Goal: Complete application form

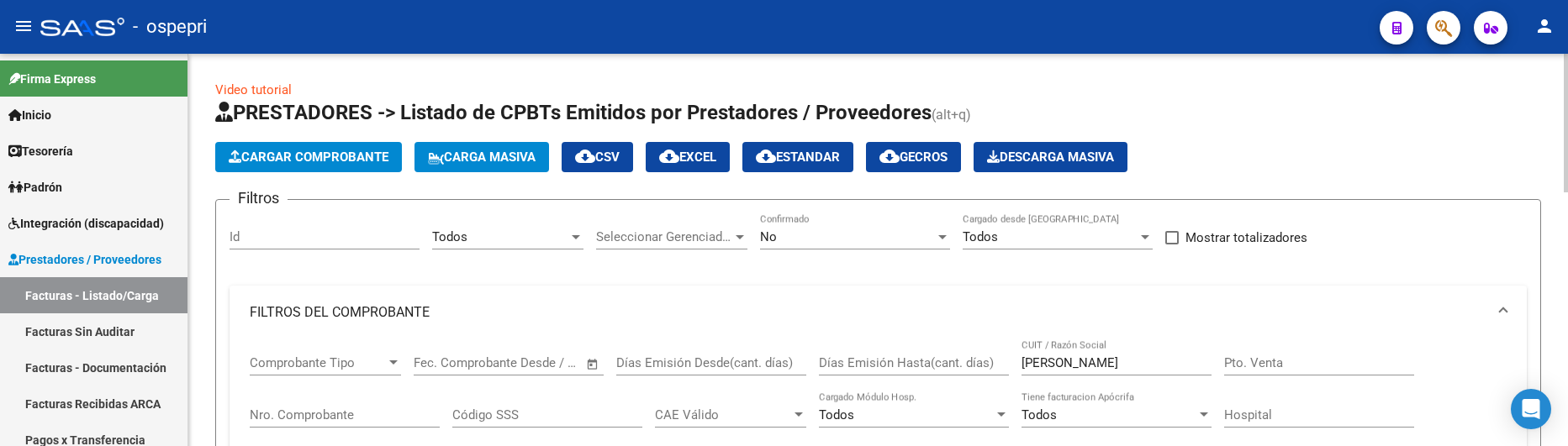
scroll to position [47, 0]
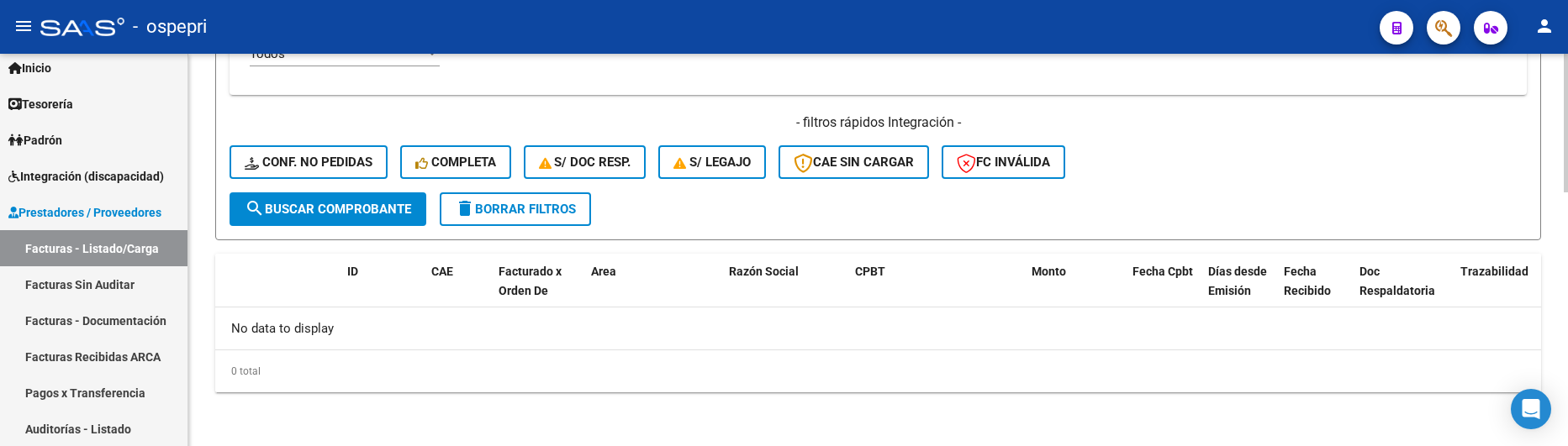
click at [1190, 161] on div "- filtros rápidos Integración - Conf. no pedidas Completa S/ Doc Resp. S/ legaj…" at bounding box center [878, 153] width 1297 height 79
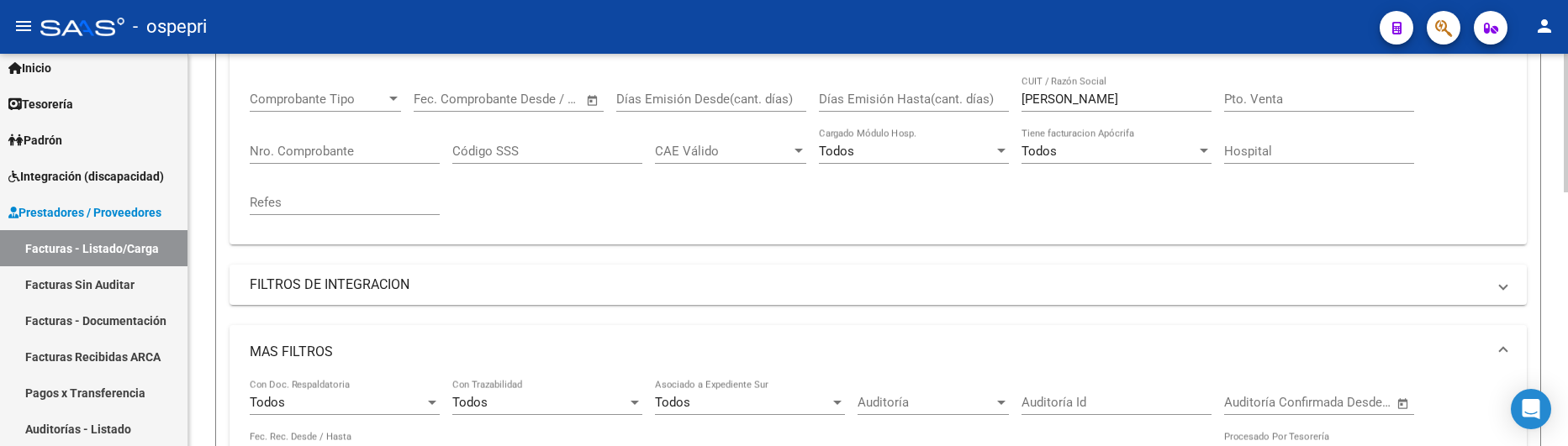
scroll to position [213, 0]
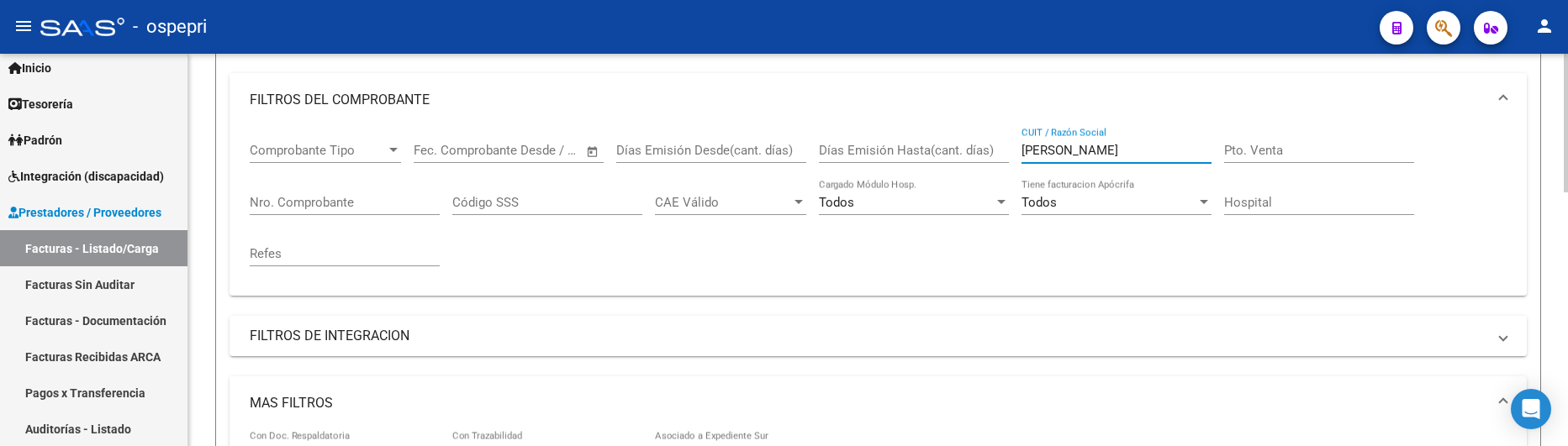
drag, startPoint x: 1096, startPoint y: 151, endPoint x: 995, endPoint y: 153, distance: 101.0
click at [995, 153] on div "Comprobante Tipo Comprobante Tipo Fecha inicio – Fecha fin Fec. Comprobante Des…" at bounding box center [878, 204] width 1257 height 155
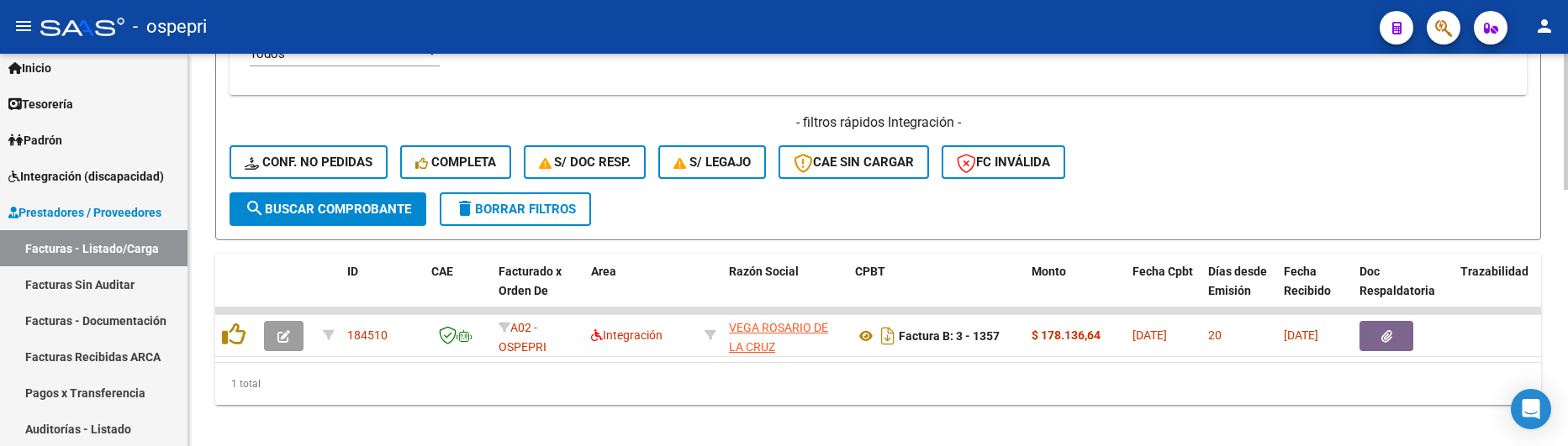
scroll to position [742, 0]
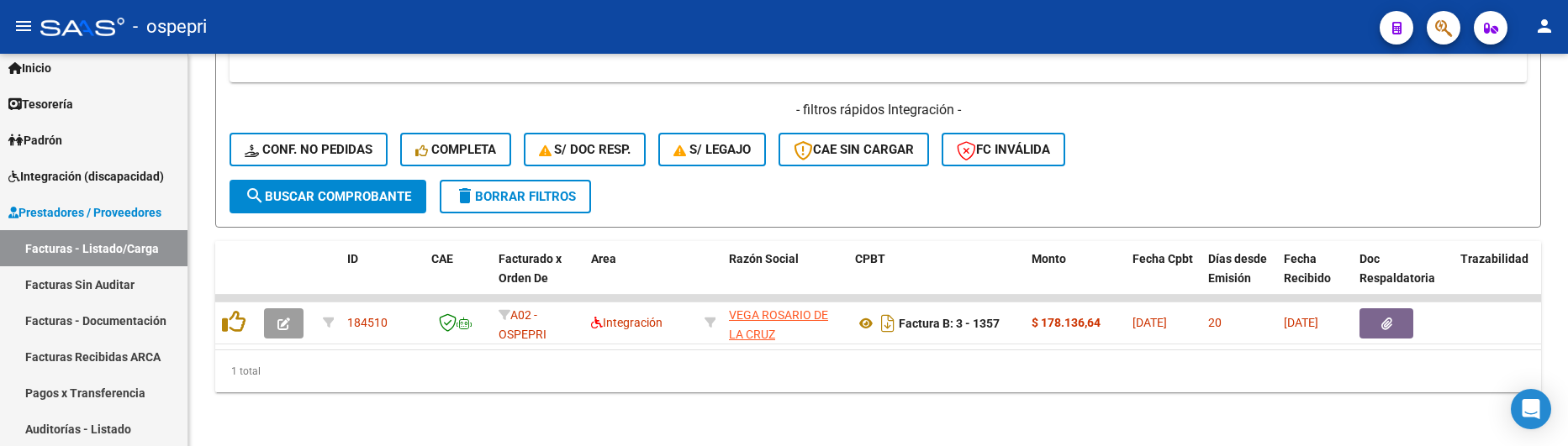
type input "[PERSON_NAME]"
click at [905, 370] on div "1 total" at bounding box center [878, 372] width 1326 height 42
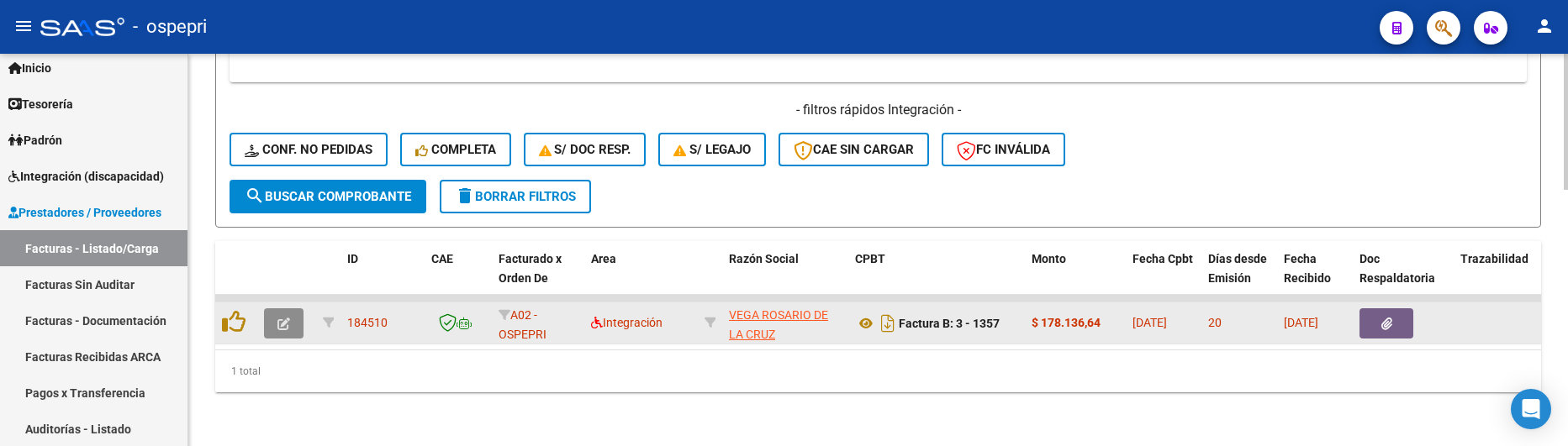
click at [277, 318] on icon "button" at bounding box center [284, 324] width 13 height 13
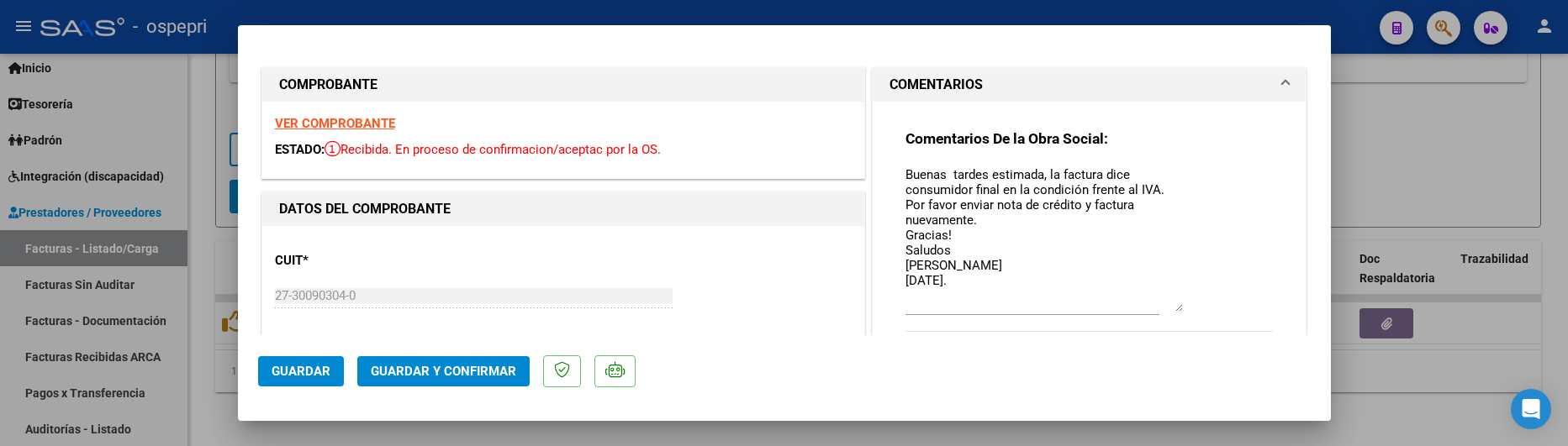
drag, startPoint x: 1173, startPoint y: 193, endPoint x: 1175, endPoint y: 305, distance: 112.0
click at [1175, 305] on textarea "Buenas tardes estimada, la factura dice consumidor final en la condición frente…" at bounding box center [1044, 239] width 277 height 146
click at [1423, 202] on div at bounding box center [784, 223] width 1568 height 446
type input "$ 0,00"
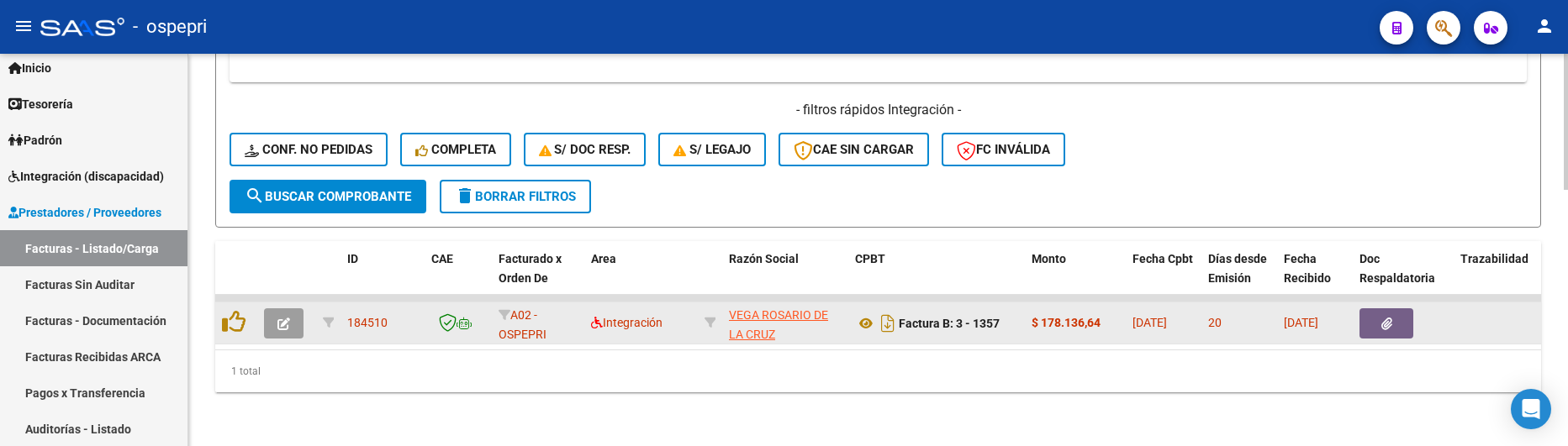
click at [297, 309] on button "button" at bounding box center [284, 324] width 39 height 31
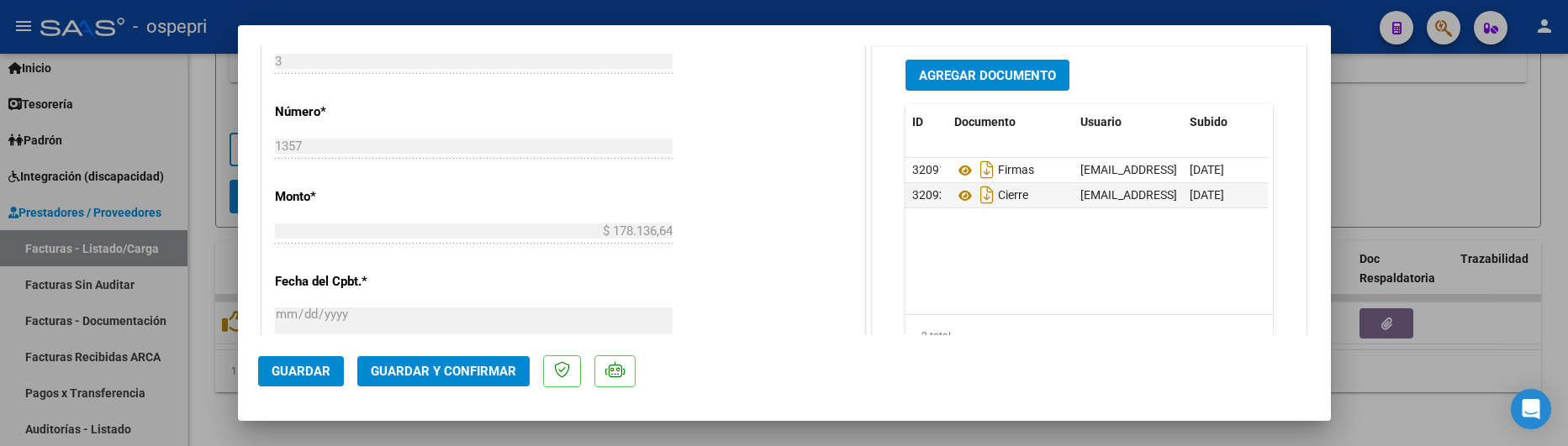
scroll to position [841, 0]
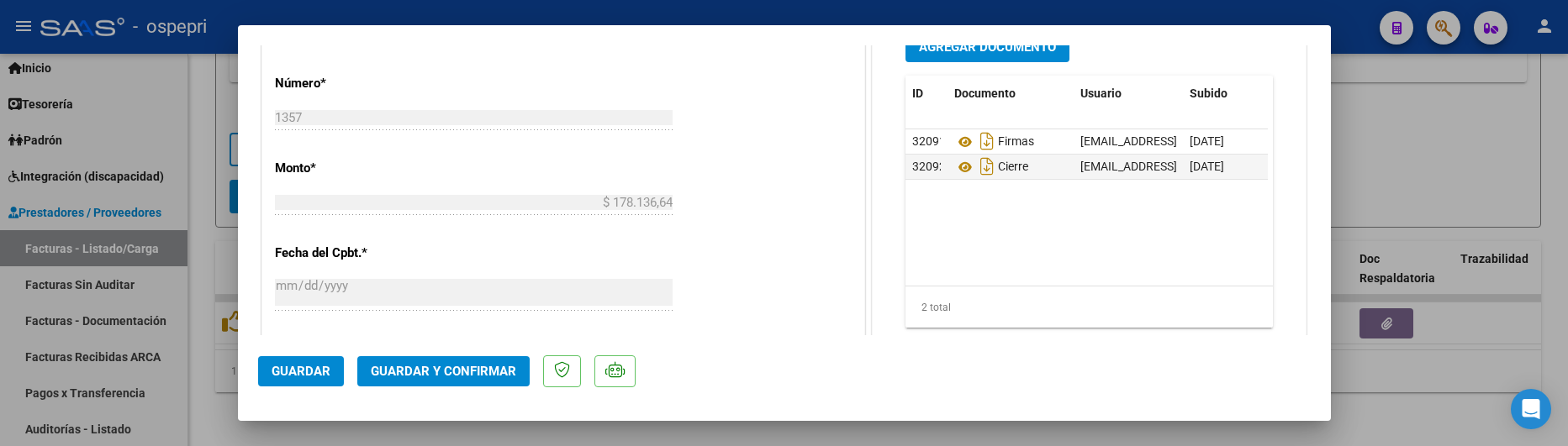
click at [1463, 311] on div at bounding box center [784, 223] width 1568 height 446
type input "$ 0,00"
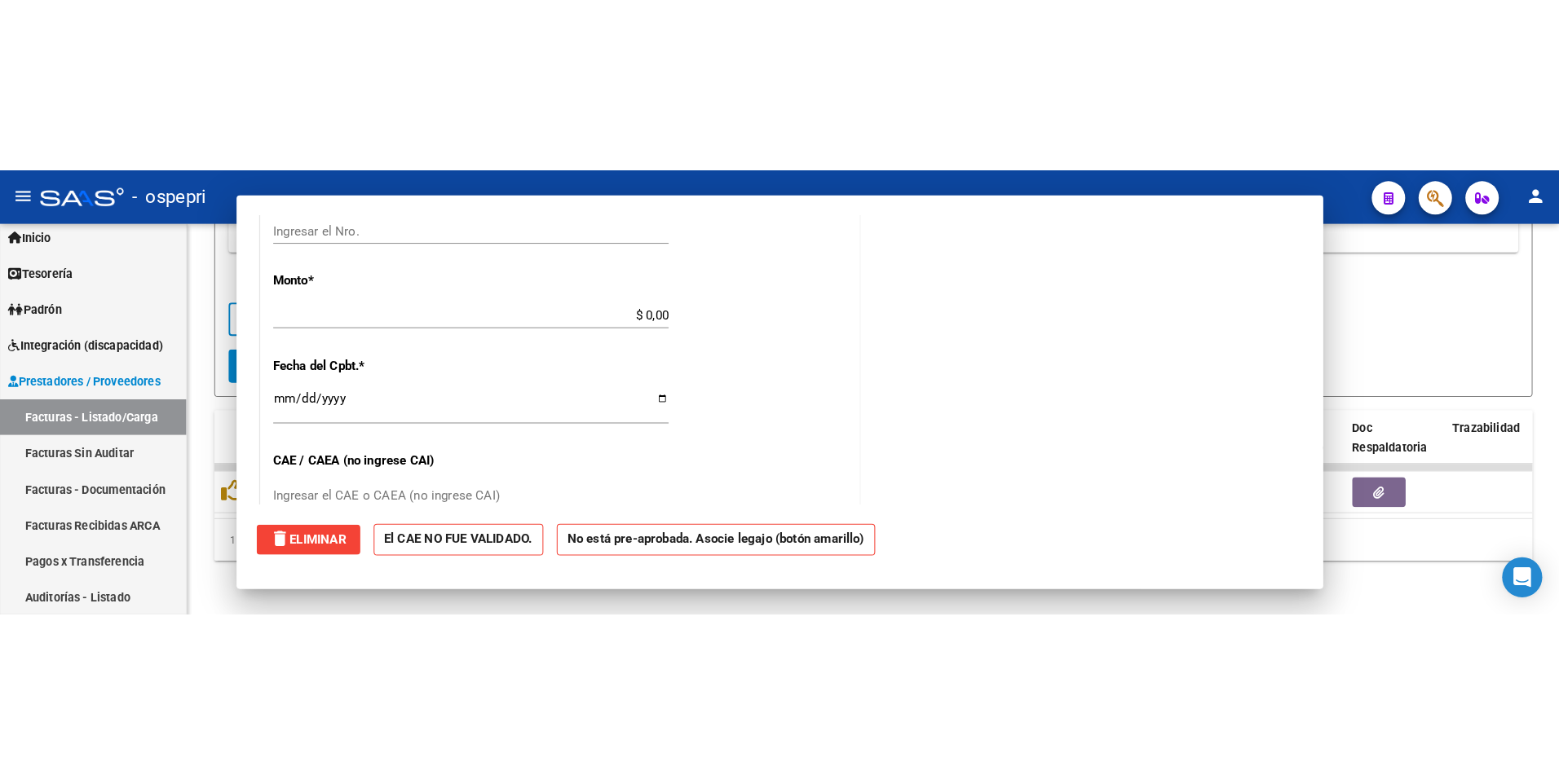
scroll to position [760, 0]
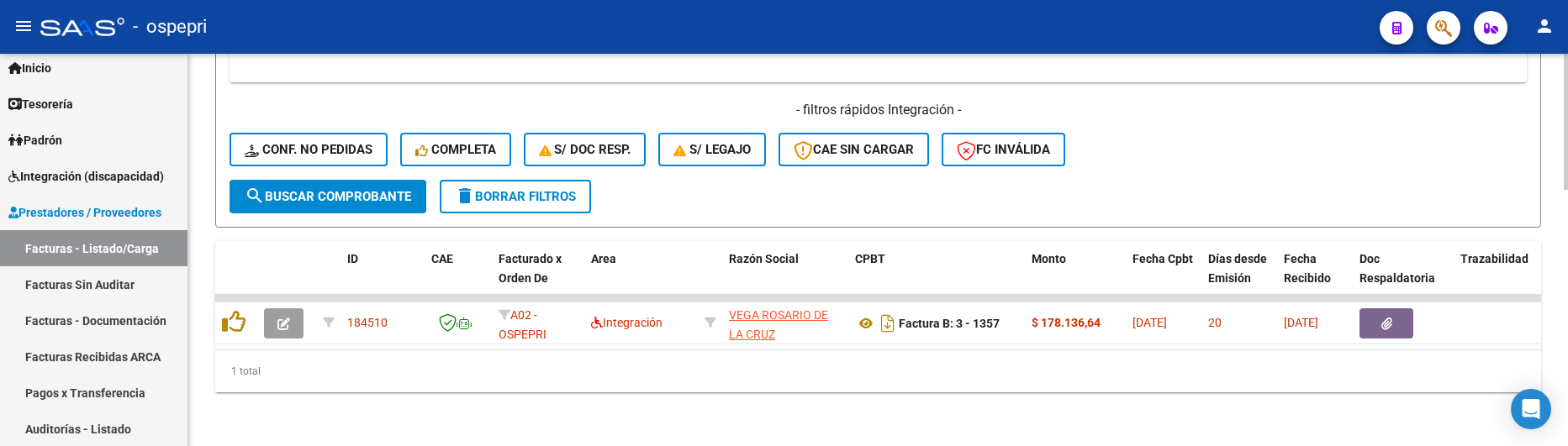
click at [1213, 164] on div "- filtros rápidos Integración - Conf. no pedidas Completa S/ Doc Resp. S/ legaj…" at bounding box center [878, 140] width 1297 height 79
click at [874, 365] on div "1 total" at bounding box center [878, 372] width 1326 height 42
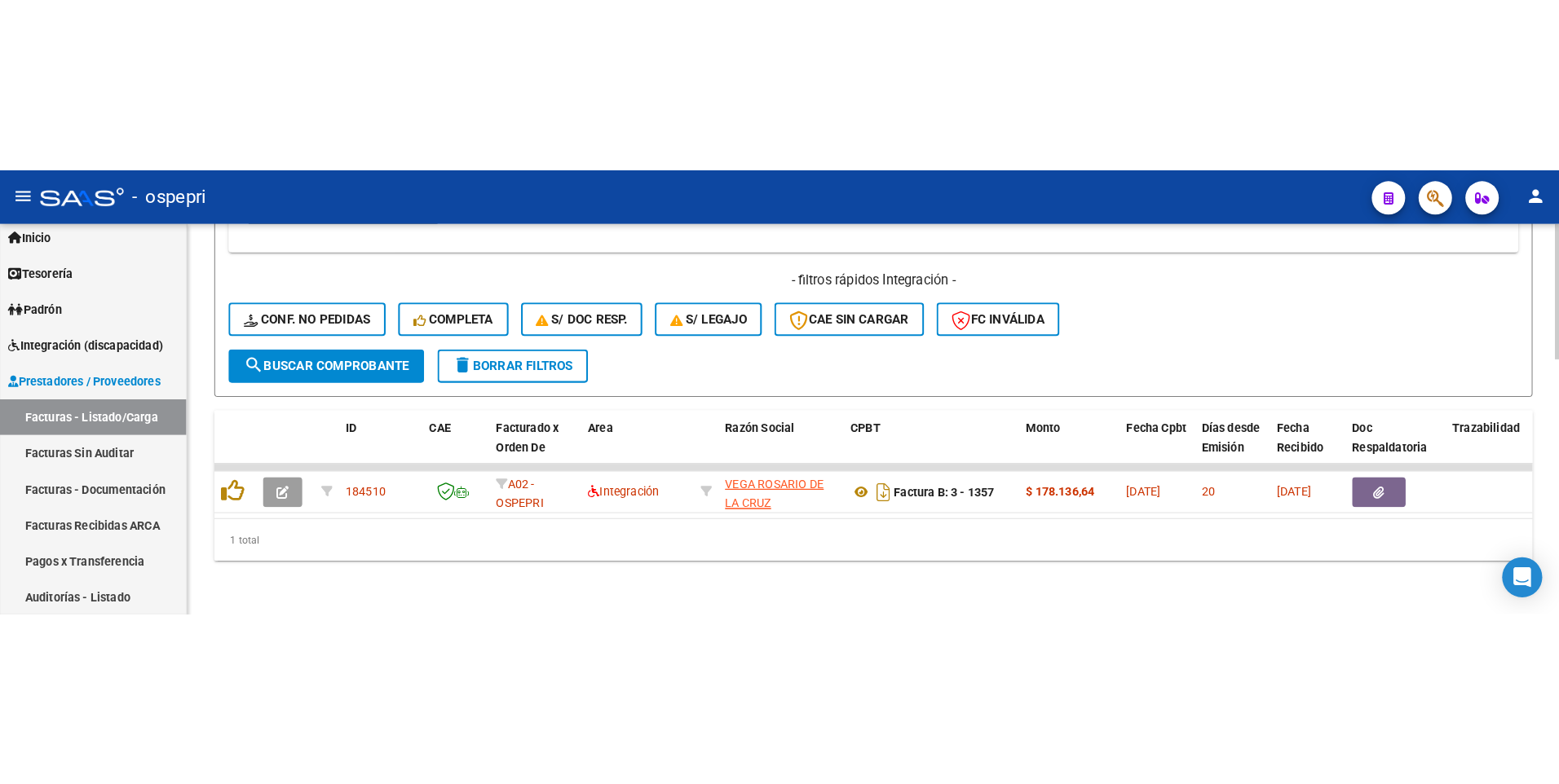
scroll to position [368, 0]
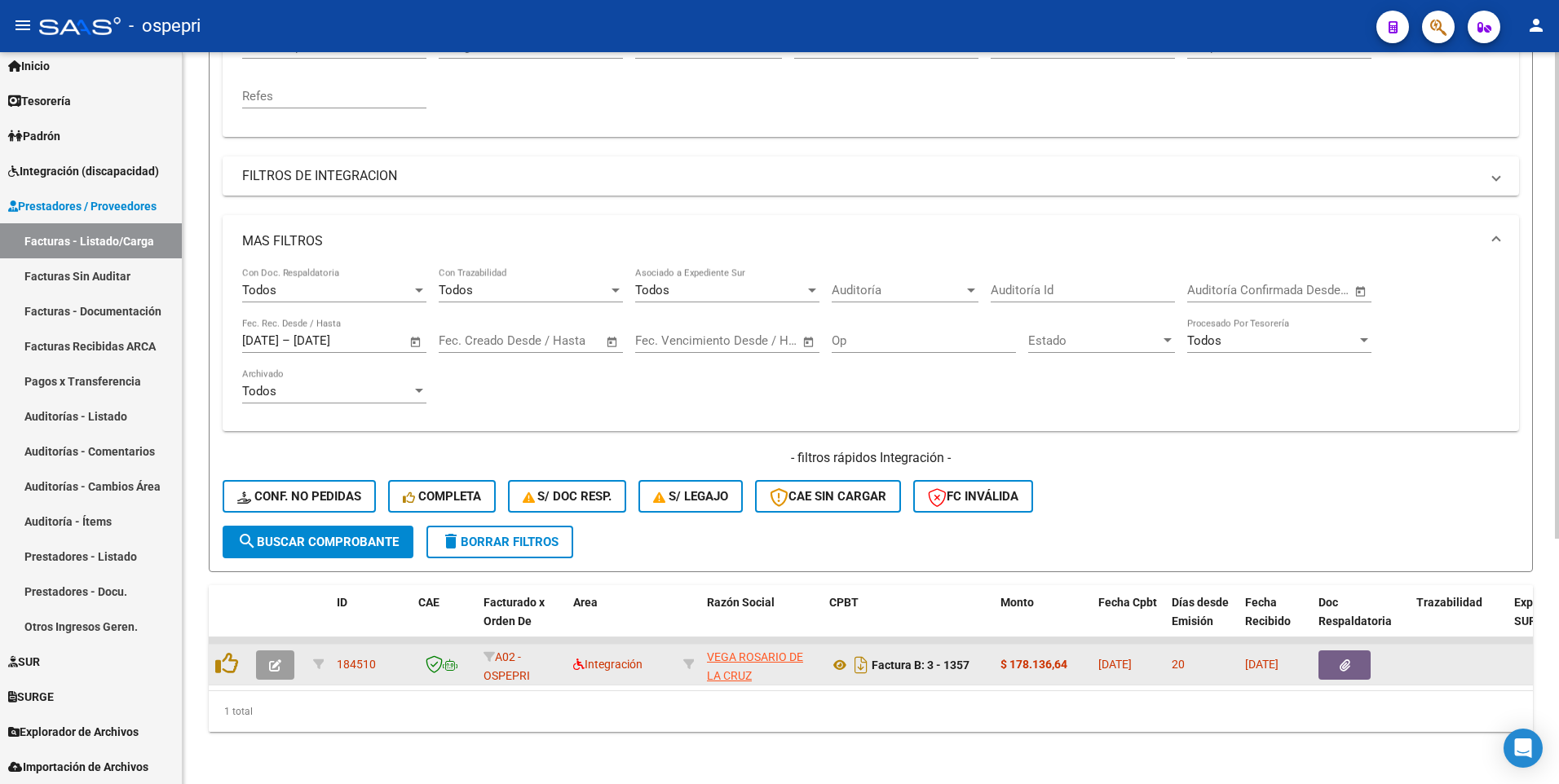
click at [266, 432] on button "button" at bounding box center [275, 666] width 38 height 30
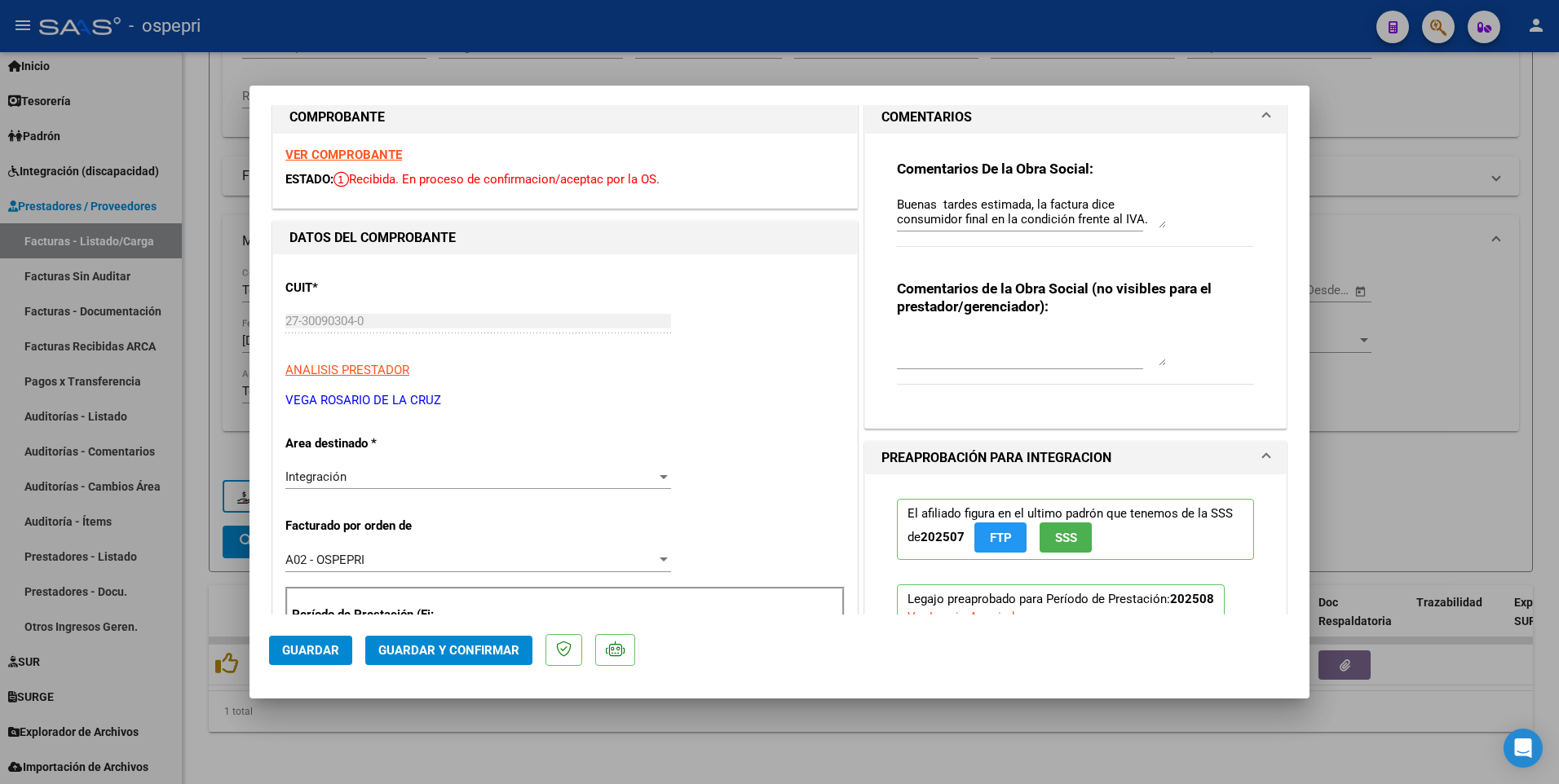
scroll to position [0, 0]
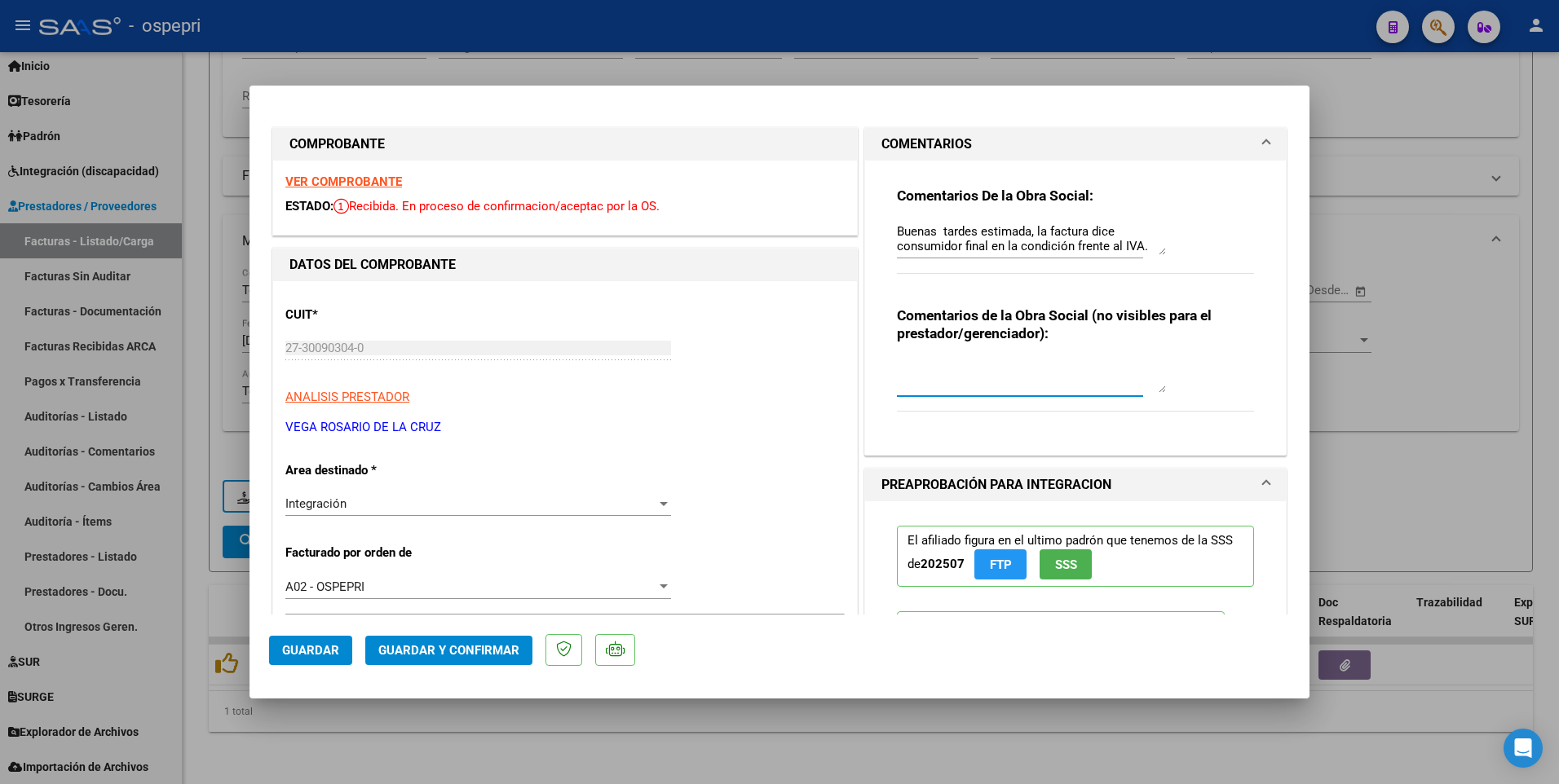
click at [991, 390] on textarea at bounding box center [1031, 376] width 269 height 32
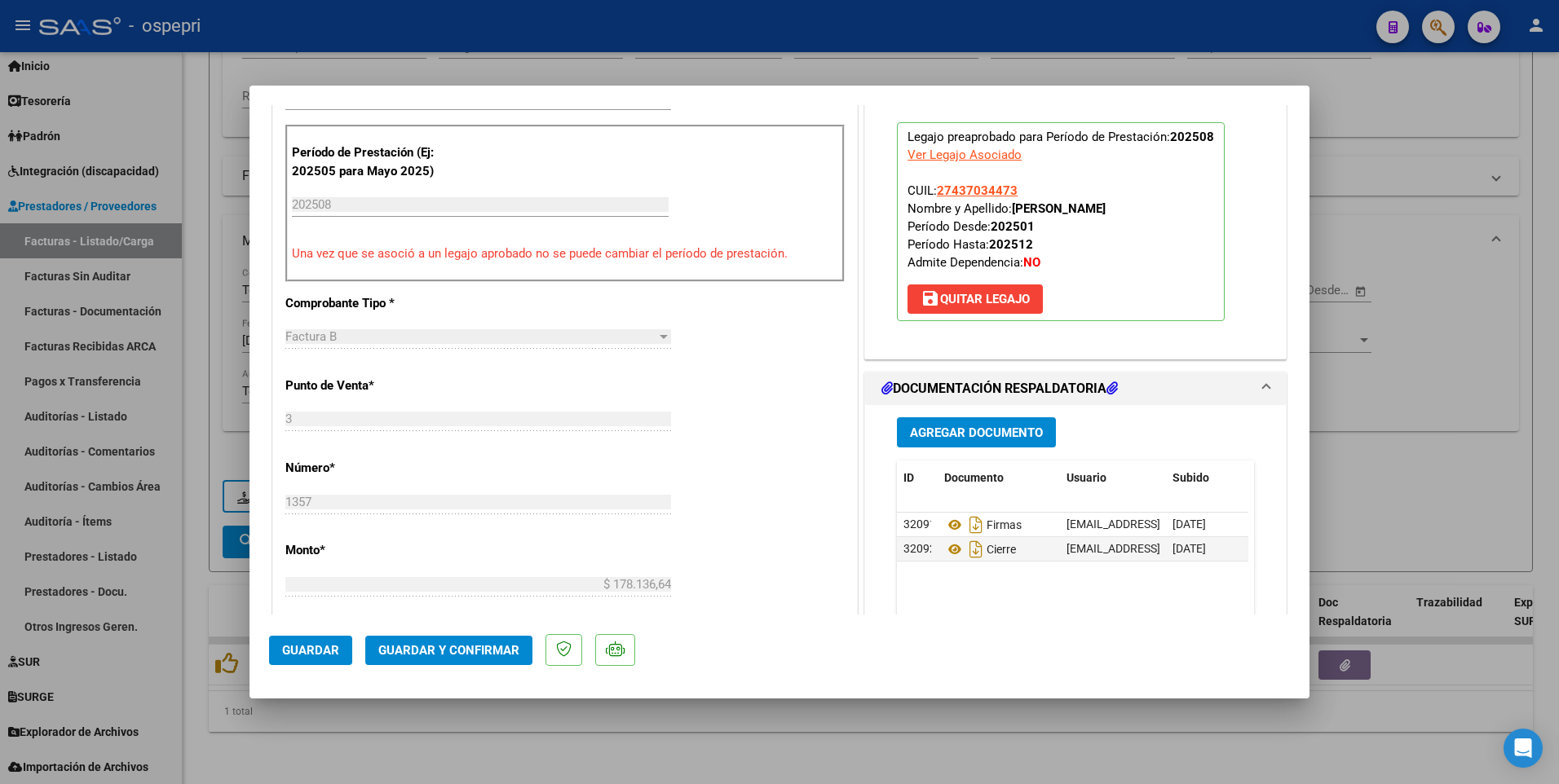
scroll to position [571, 0]
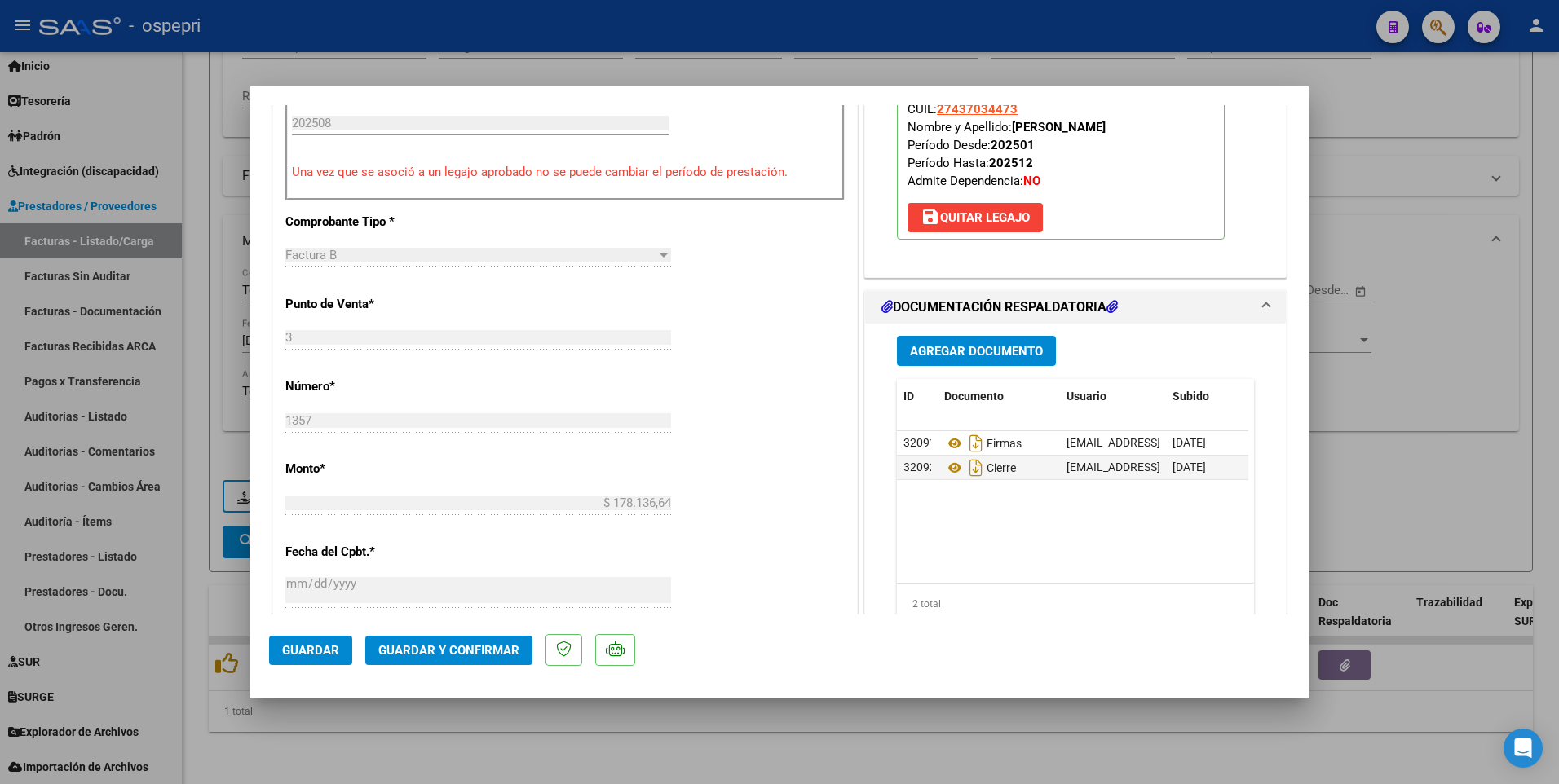
type textarea "AUDITO CON NOTA DE CREDITO"
click at [965, 354] on span "Agregar Documento" at bounding box center [976, 351] width 133 height 15
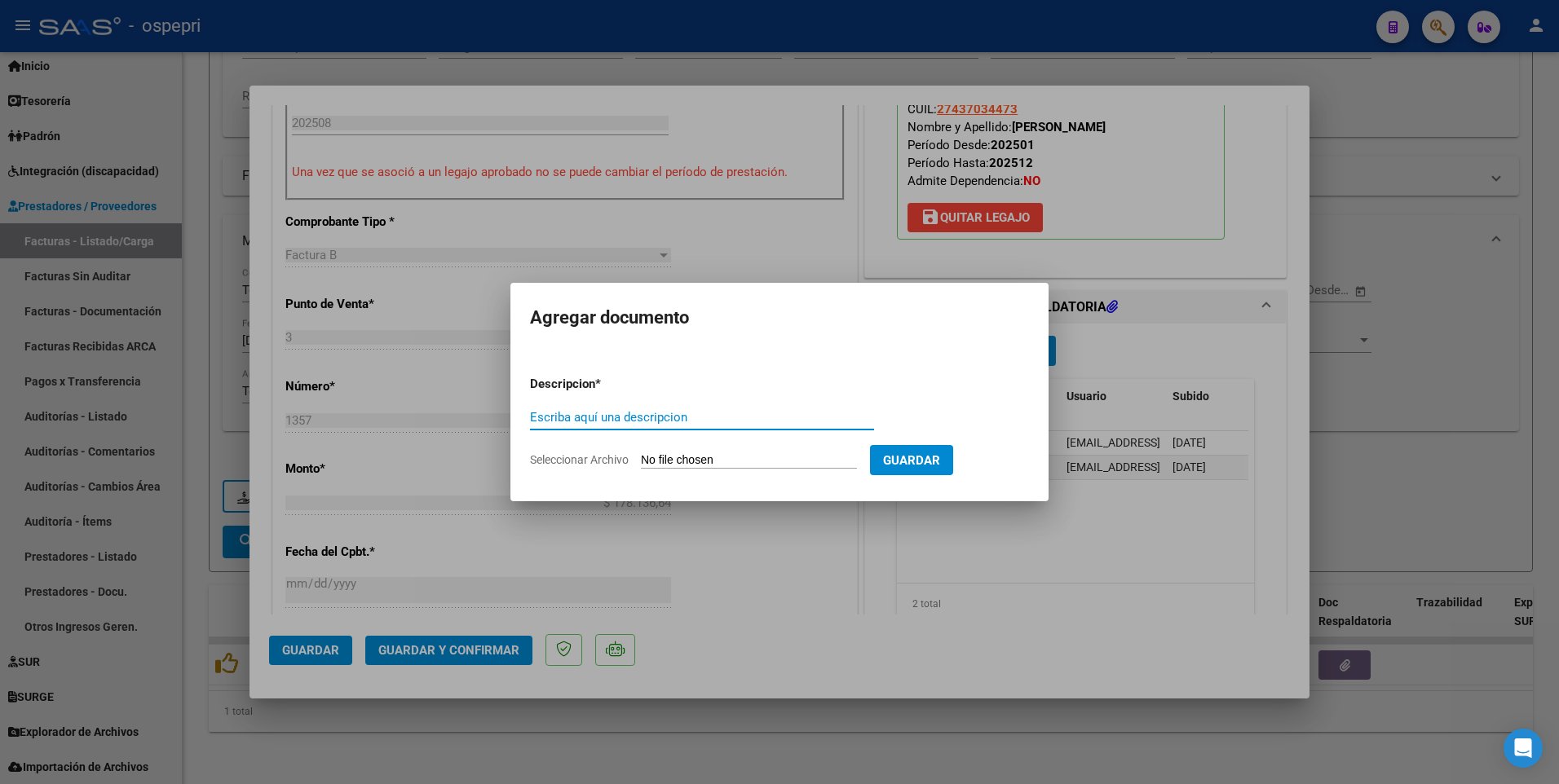
click at [580, 416] on input "Escriba aquí una descripcion" at bounding box center [702, 417] width 344 height 15
type input "202508"
click at [674, 432] on form "Descripcion * 202508 Escriba aquí una descripcion Seleccionar Archivo Guardar" at bounding box center [779, 422] width 499 height 119
click at [674, 432] on input "Seleccionar Archivo" at bounding box center [749, 461] width 216 height 16
type input "C:\fakepath\27300903040_008_00003_00000079 NOTA CREDITOFAC 1357 AGUSTINA AGOSTO…"
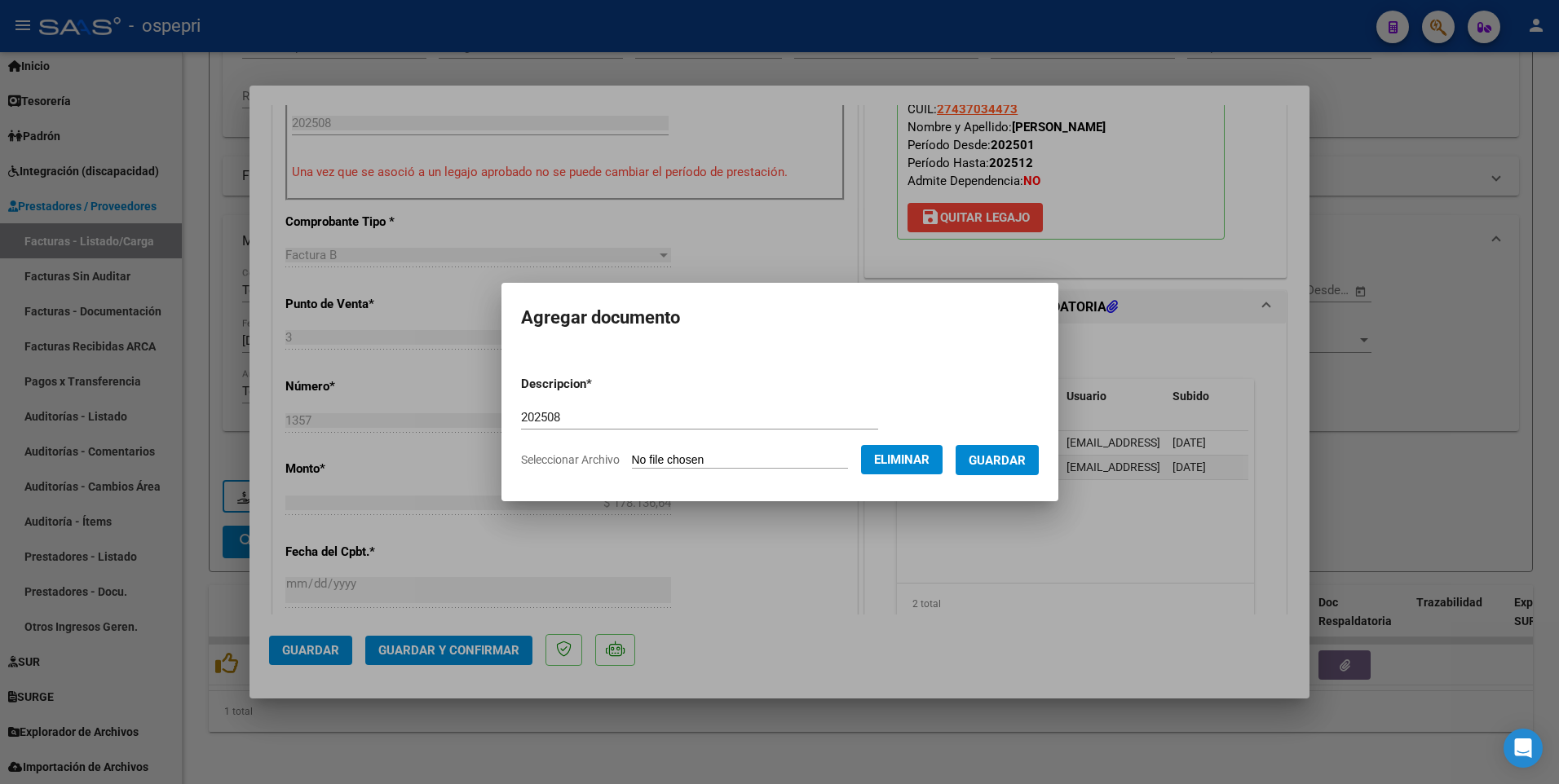
click at [1059, 432] on div at bounding box center [779, 392] width 1559 height 784
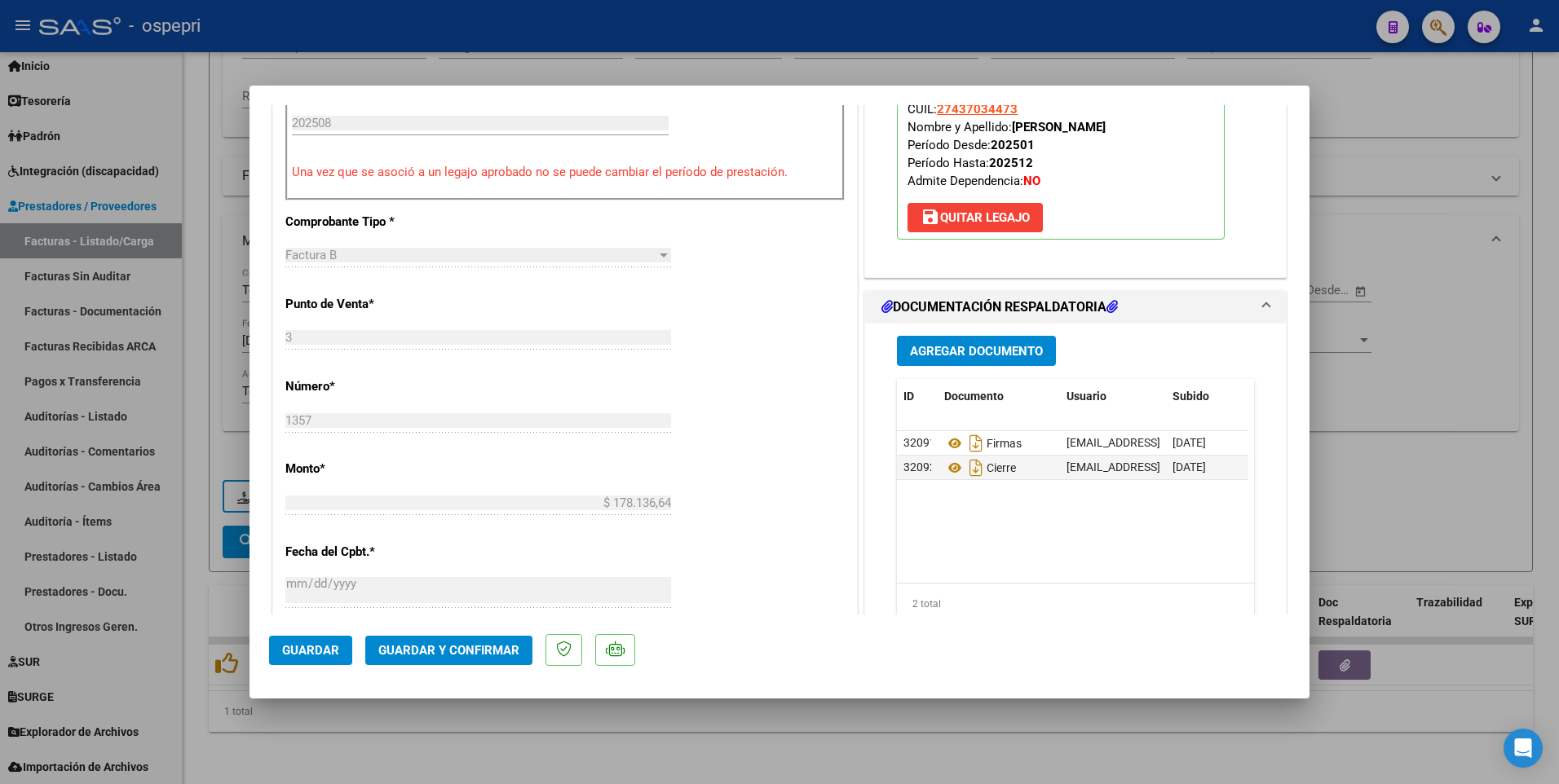
click at [968, 354] on span "Agregar Documento" at bounding box center [976, 351] width 133 height 15
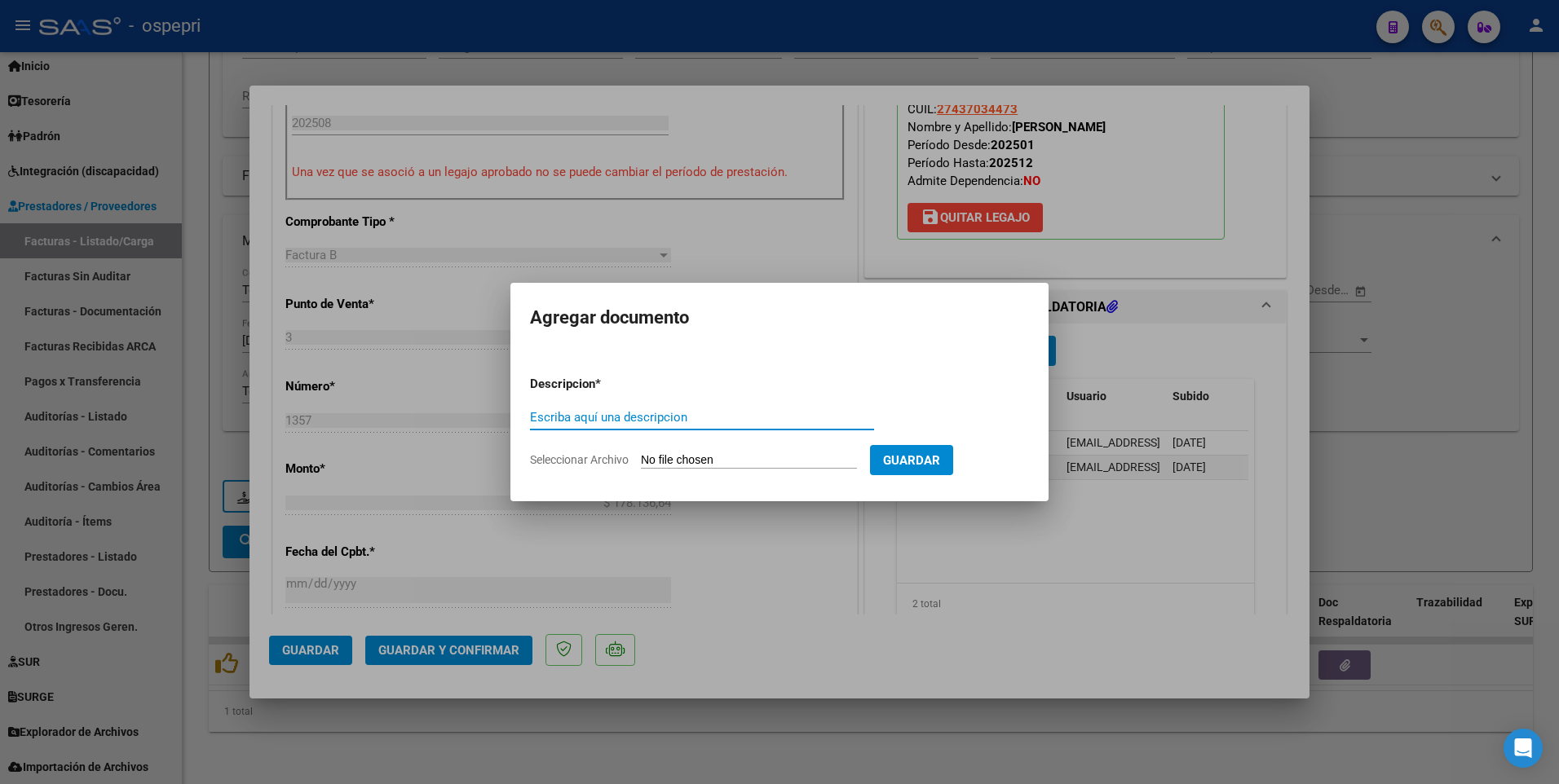
click at [596, 413] on input "Escriba aquí una descripcion" at bounding box center [702, 417] width 344 height 15
type input "202508"
click at [693, 432] on input "Seleccionar Archivo" at bounding box center [749, 461] width 216 height 16
type input "C:\fakepath\27300903040_008_00003_00000079 NOTA CREDITOFAC 1357 AGUSTINA AGOSTO…"
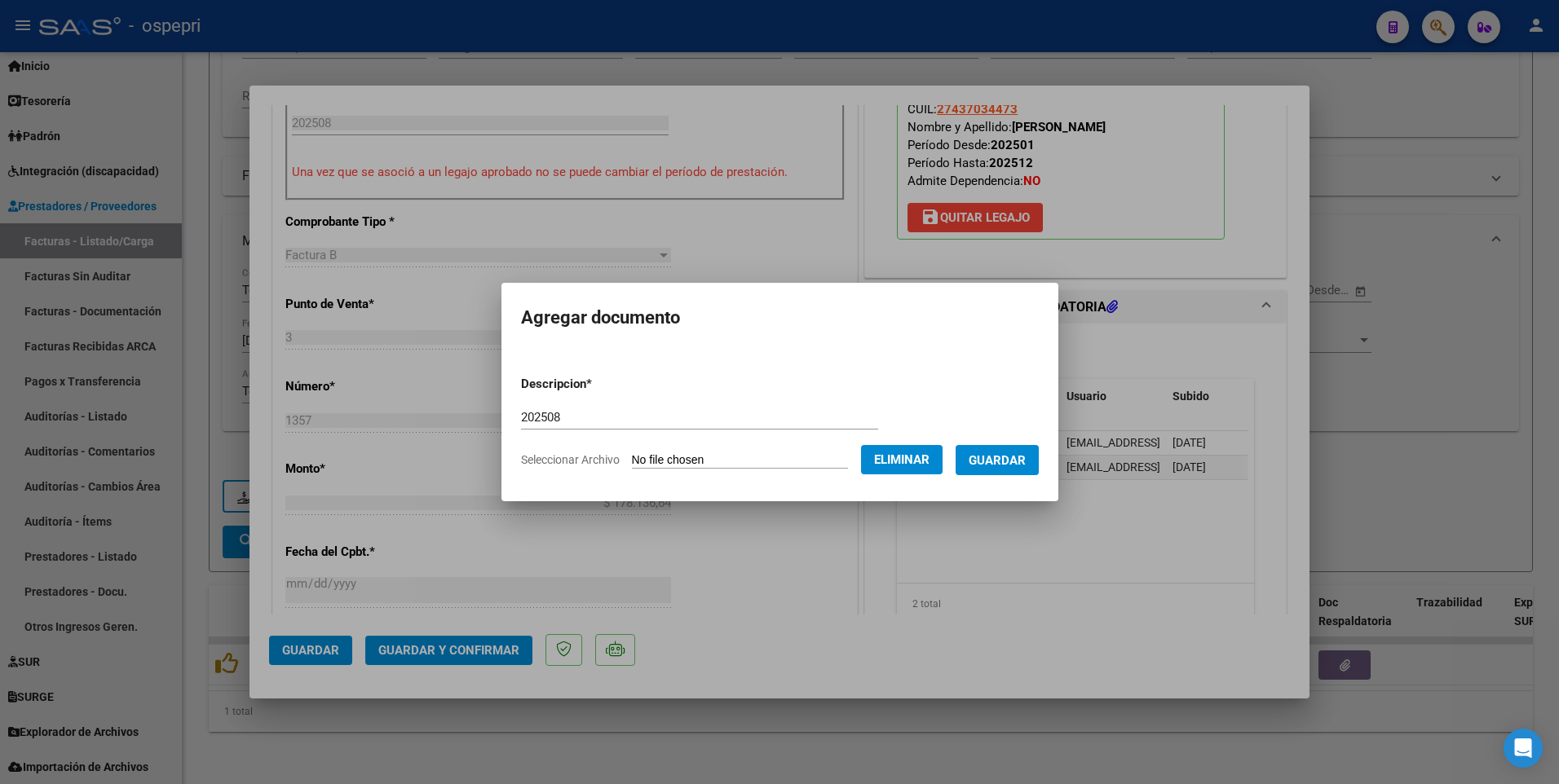
click at [1025, 432] on span "Guardar" at bounding box center [998, 460] width 57 height 15
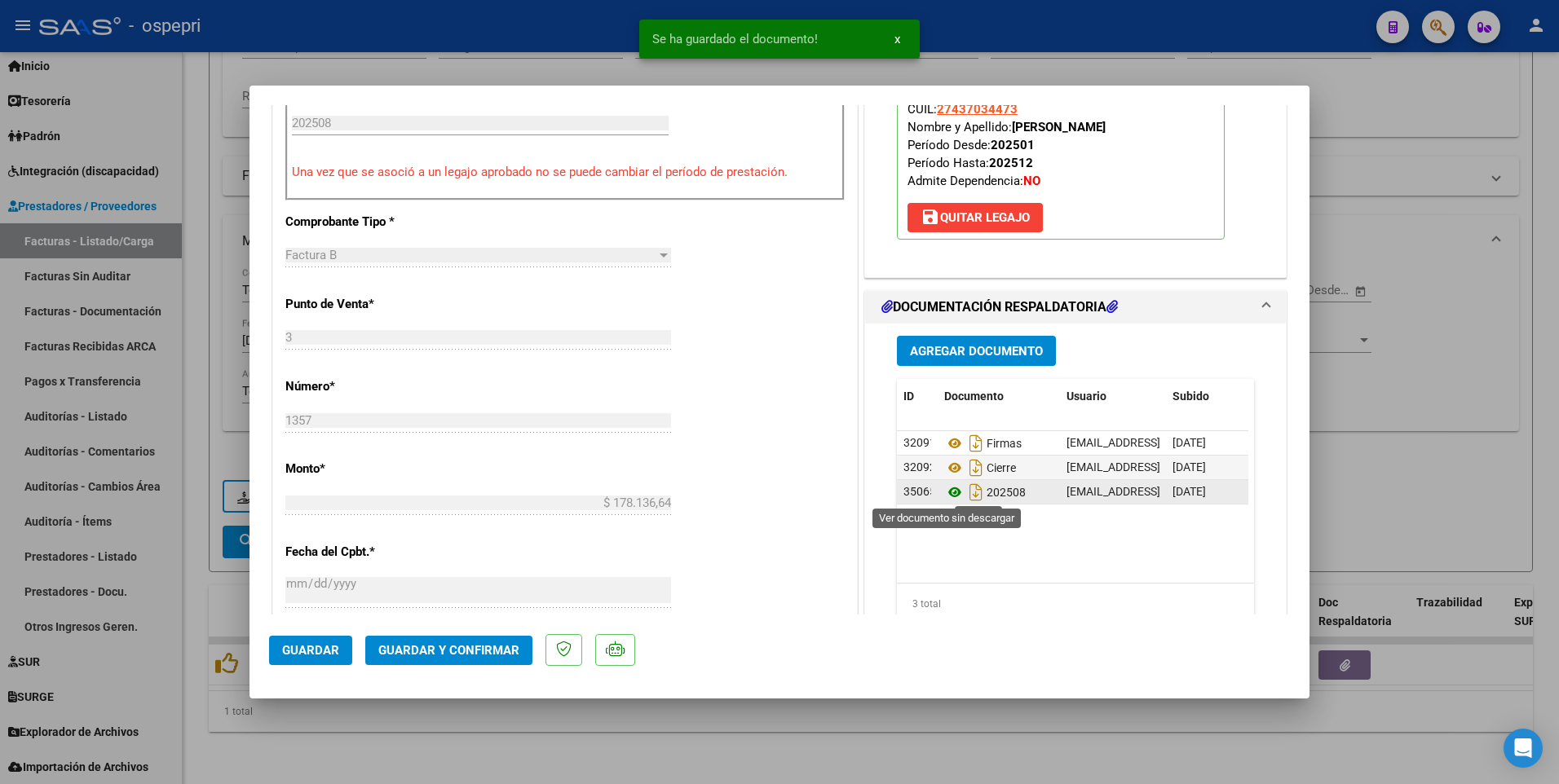
click at [950, 432] on icon at bounding box center [955, 493] width 21 height 19
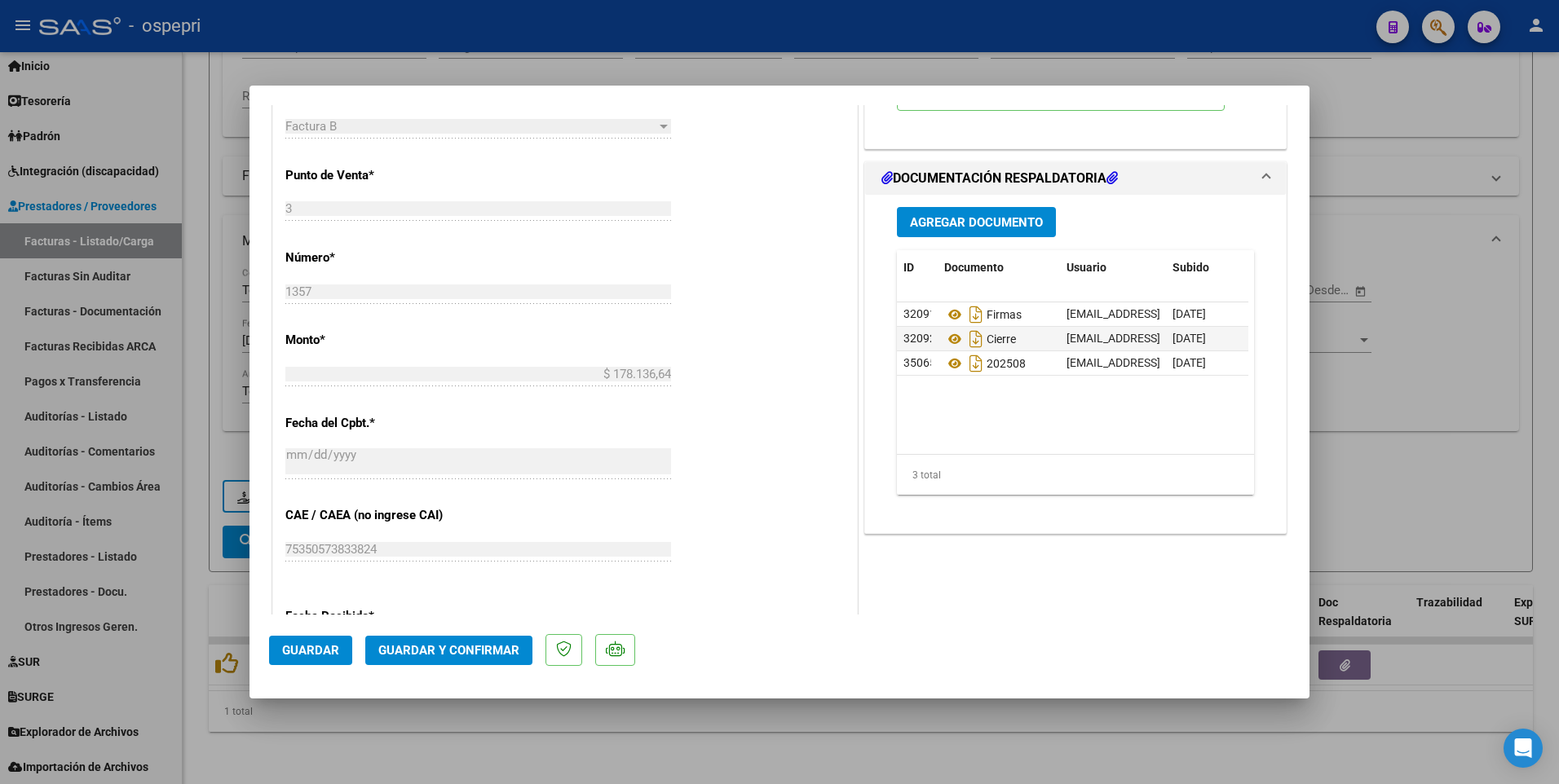
scroll to position [734, 0]
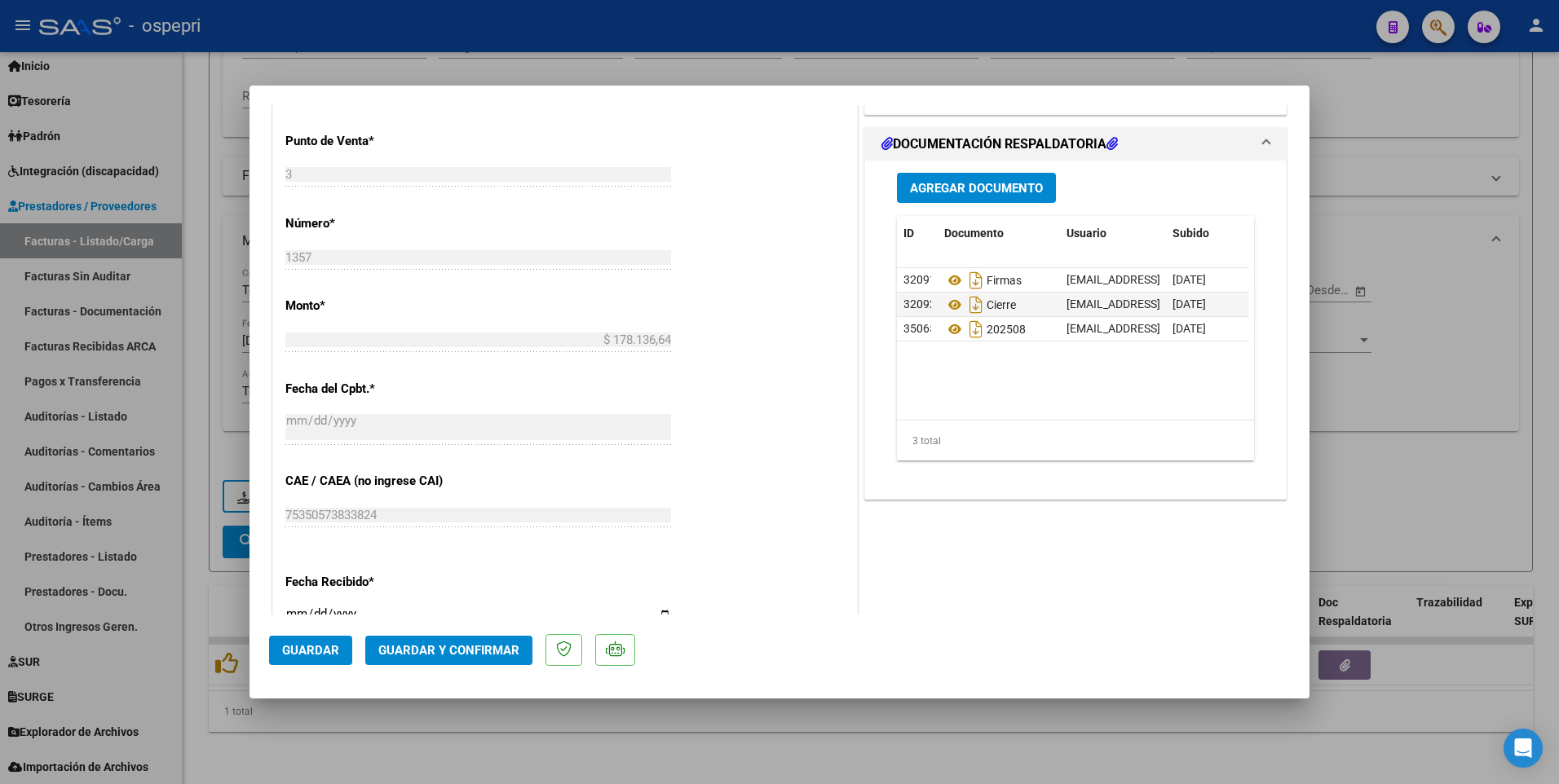
click at [1387, 432] on div at bounding box center [779, 392] width 1559 height 784
type input "$ 0,00"
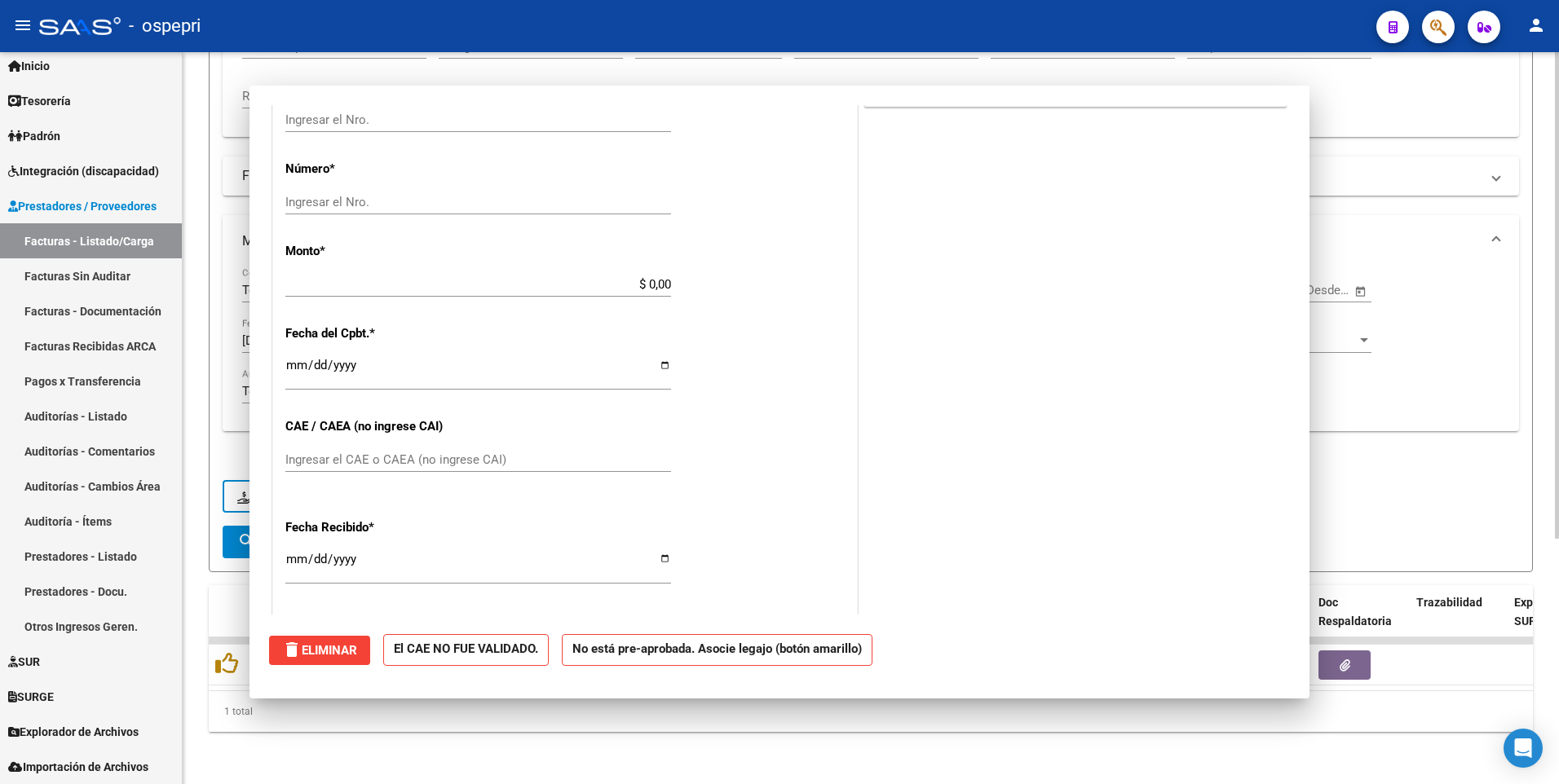
scroll to position [0, 0]
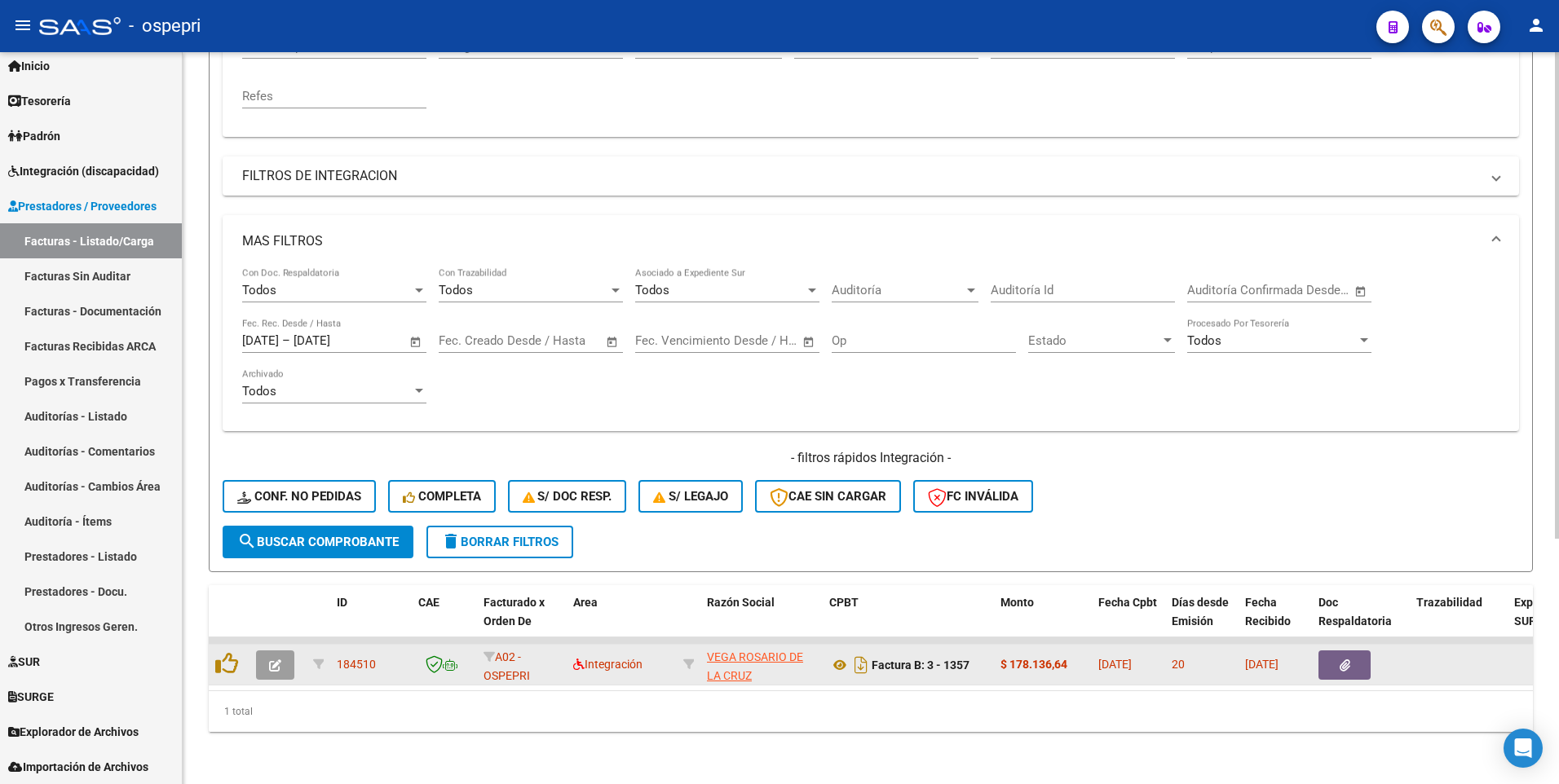
click at [274, 432] on icon "button" at bounding box center [275, 666] width 12 height 12
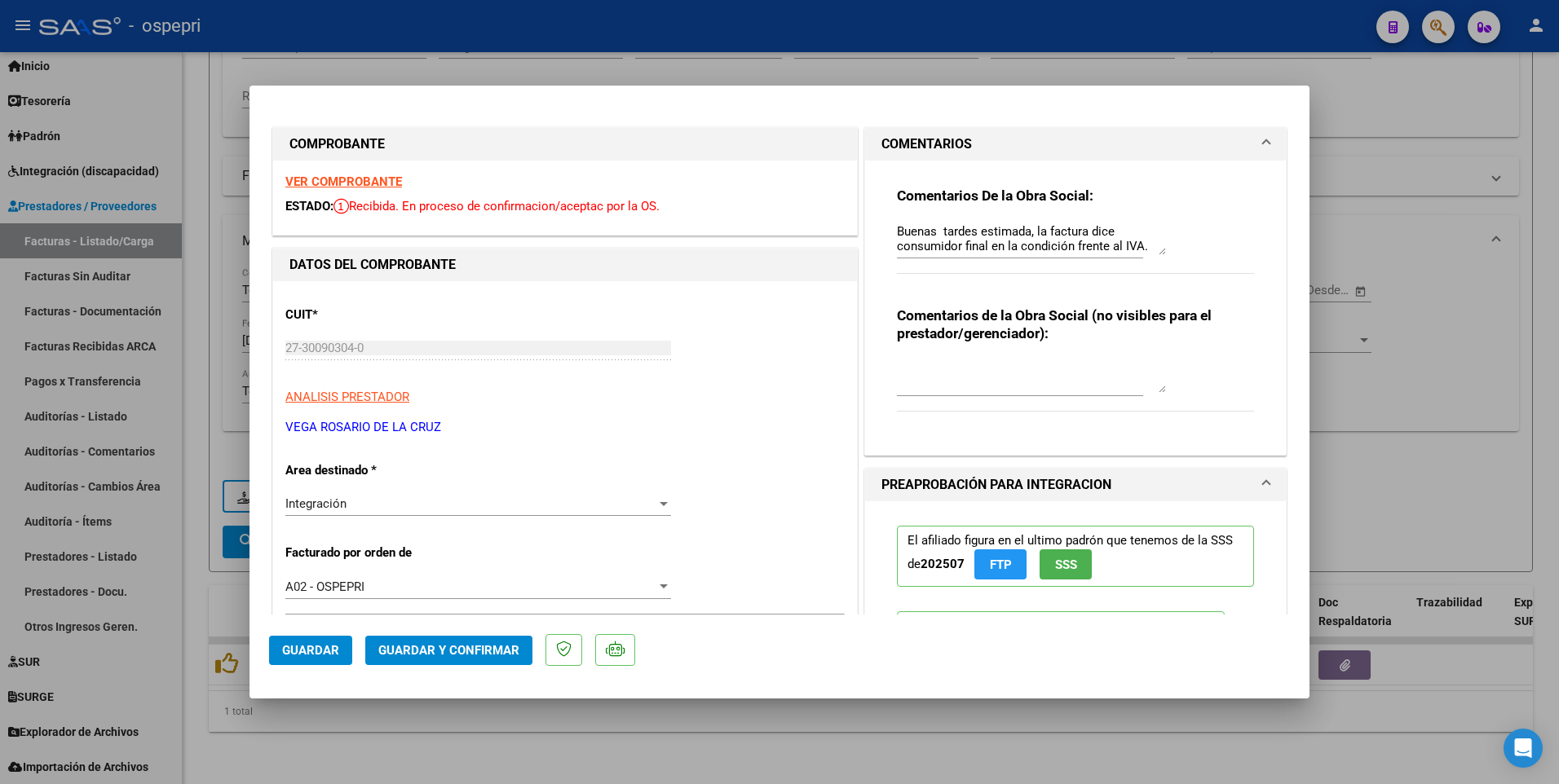
click at [660, 432] on div at bounding box center [663, 504] width 8 height 4
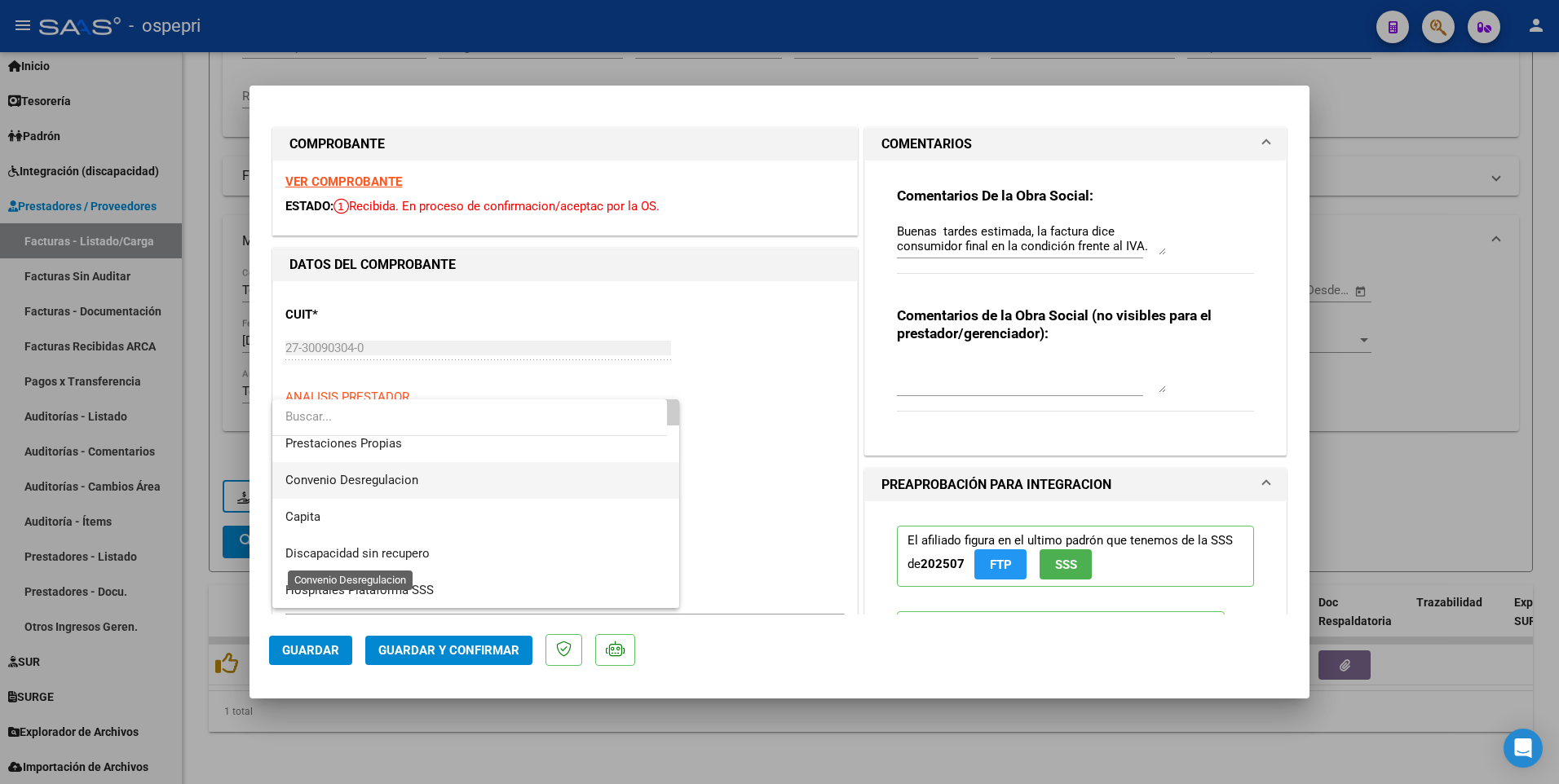
scroll to position [158, 0]
click at [378, 432] on span "Discapacidad sin recupero" at bounding box center [358, 553] width 144 height 15
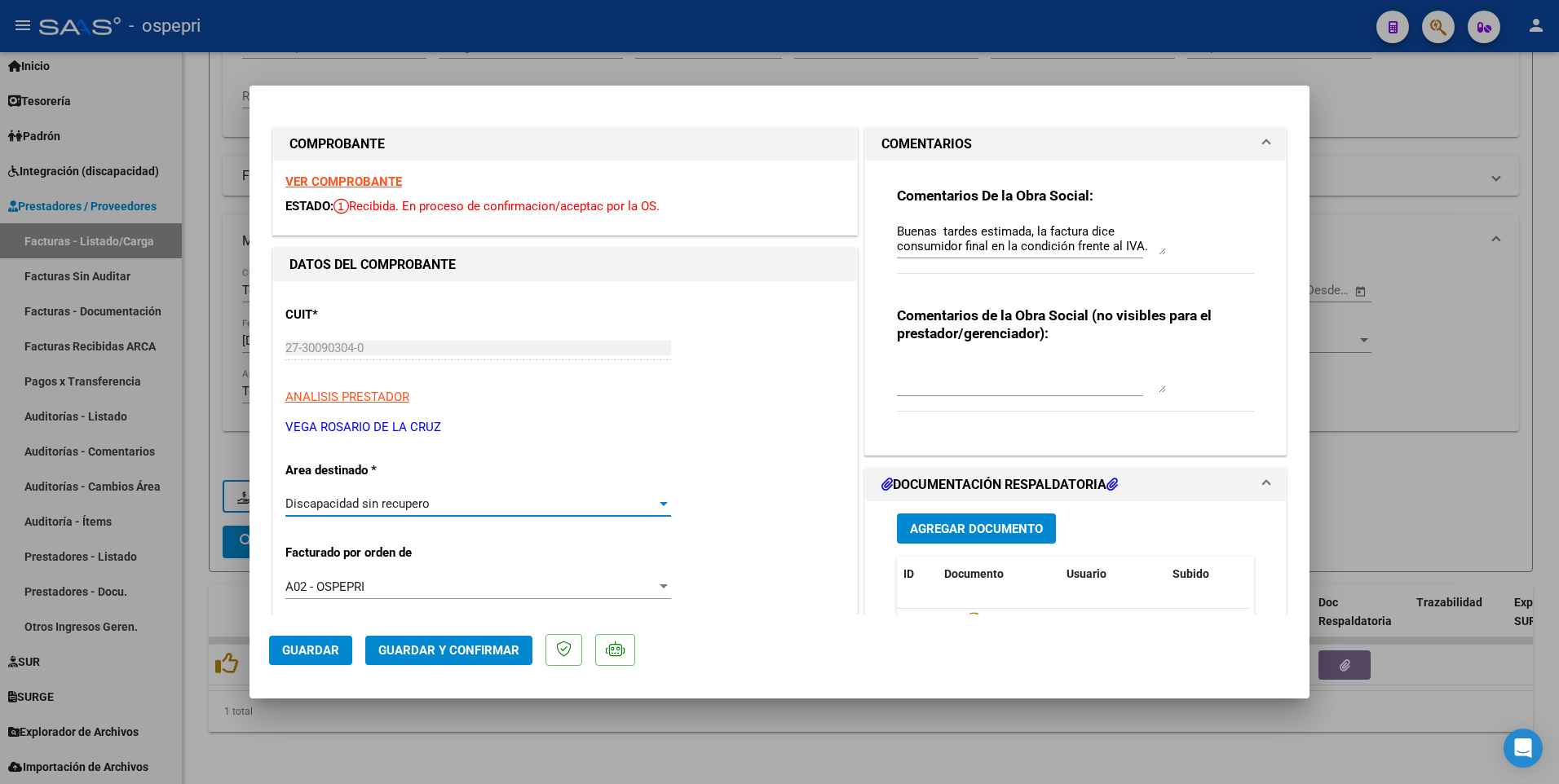
click at [303, 432] on span "Guardar" at bounding box center [311, 650] width 57 height 15
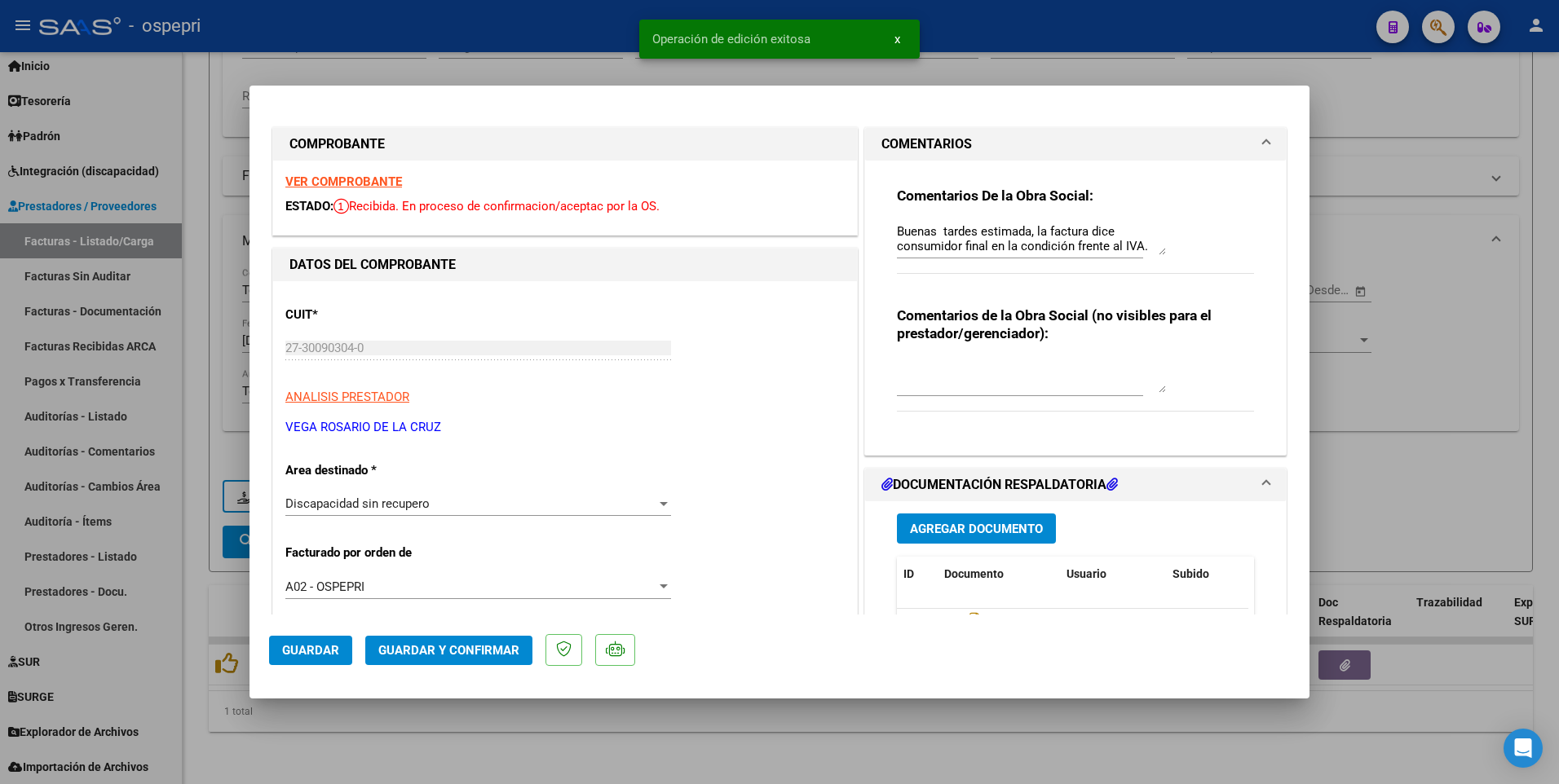
click at [780, 432] on div at bounding box center [779, 392] width 1559 height 784
type input "$ 0,00"
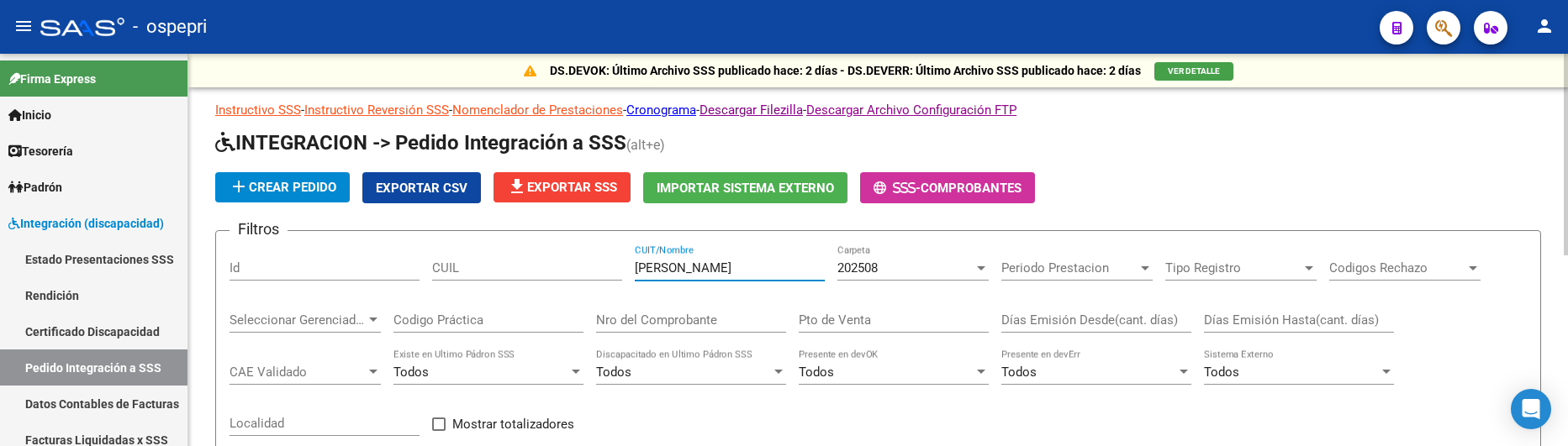
drag, startPoint x: 721, startPoint y: 272, endPoint x: 620, endPoint y: 267, distance: 101.1
click at [620, 267] on div "Filtros Id CUIL albarracin CUIT/Nombre 202508 Carpeta Periodo Prestacion Period…" at bounding box center [878, 384] width 1297 height 278
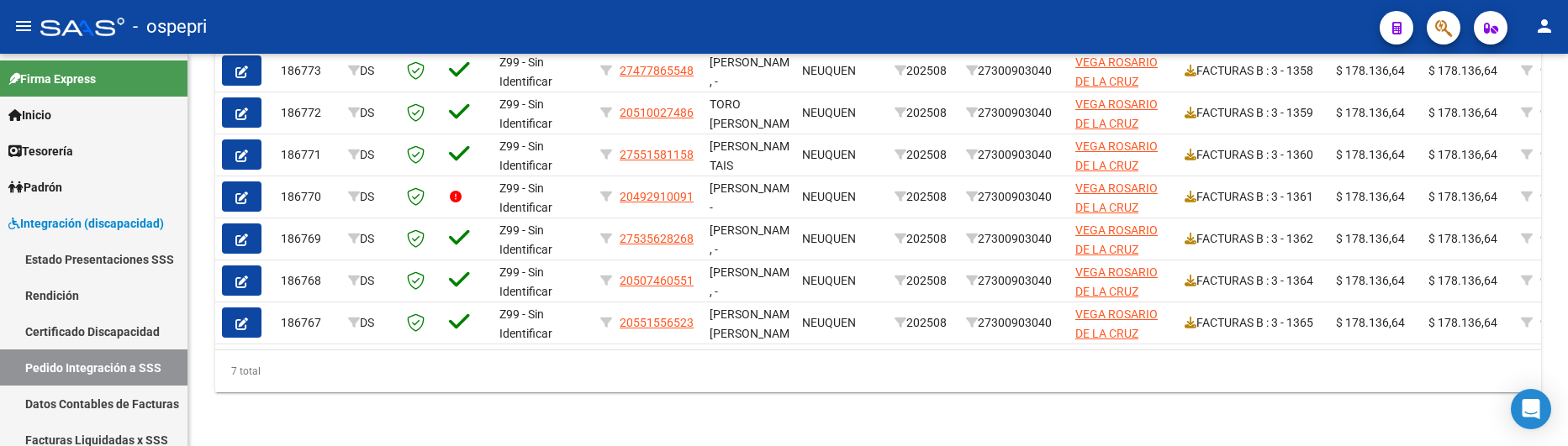
type input "[PERSON_NAME]"
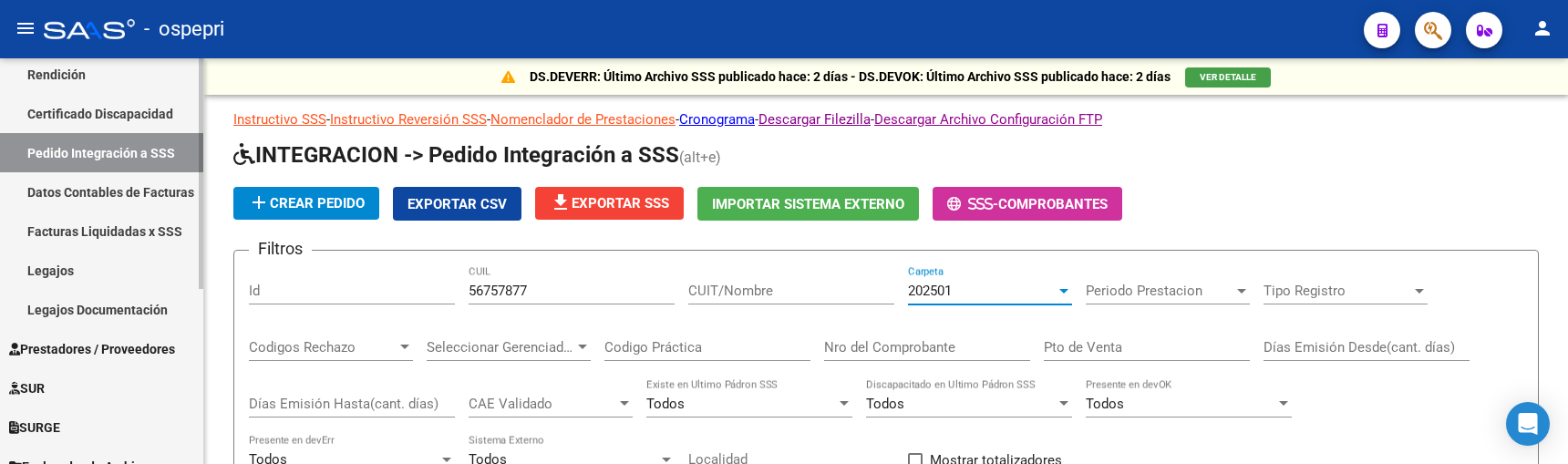
scroll to position [273, 0]
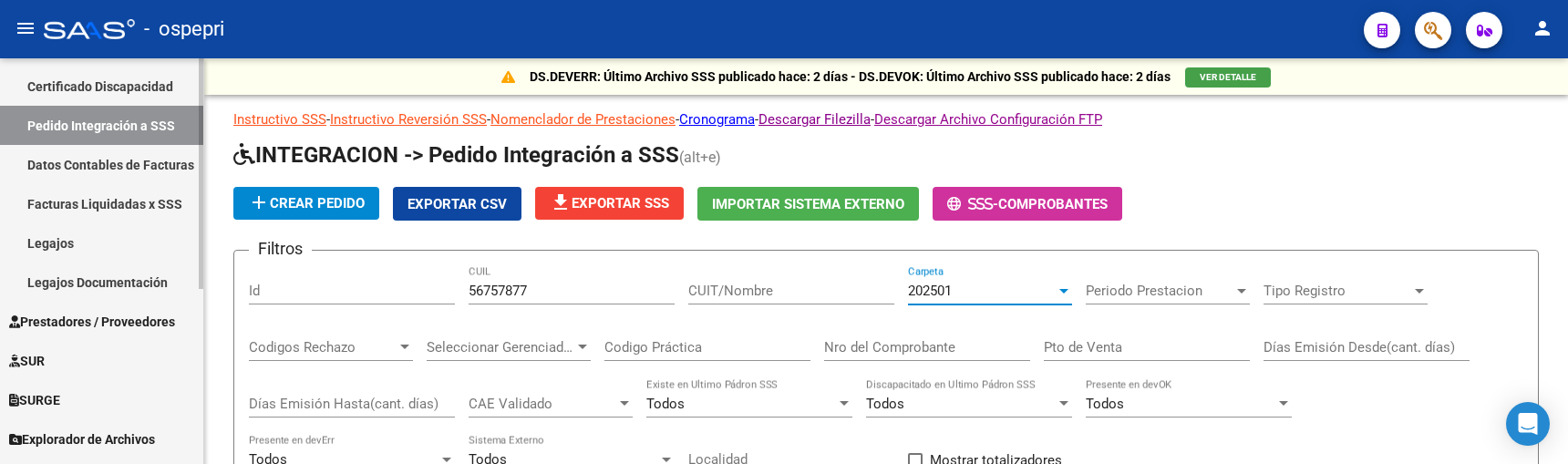
click at [68, 239] on link "Legajos" at bounding box center [101, 242] width 203 height 39
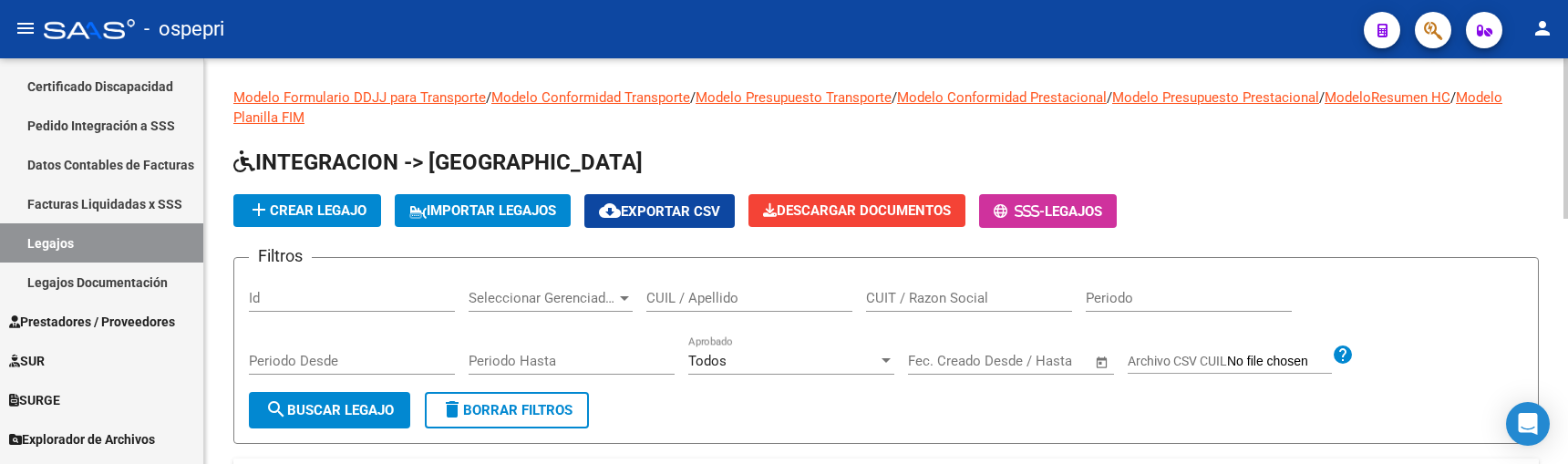
click at [752, 304] on input "CUIL / Apellido" at bounding box center [749, 298] width 206 height 17
click at [844, 416] on form "Filtros Id Seleccionar Gerenciador Seleccionar Gerenciador CUIL / Apellido CUIT…" at bounding box center [886, 350] width 1305 height 187
click at [690, 299] on input "CUIL / Apellido" at bounding box center [749, 298] width 206 height 17
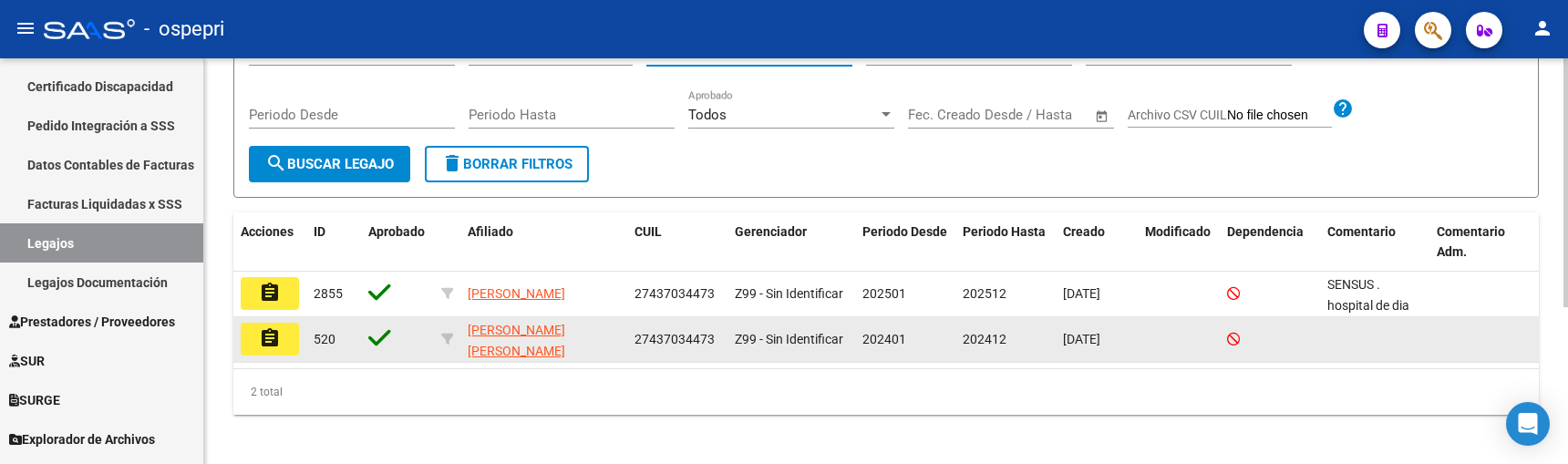
scroll to position [255, 0]
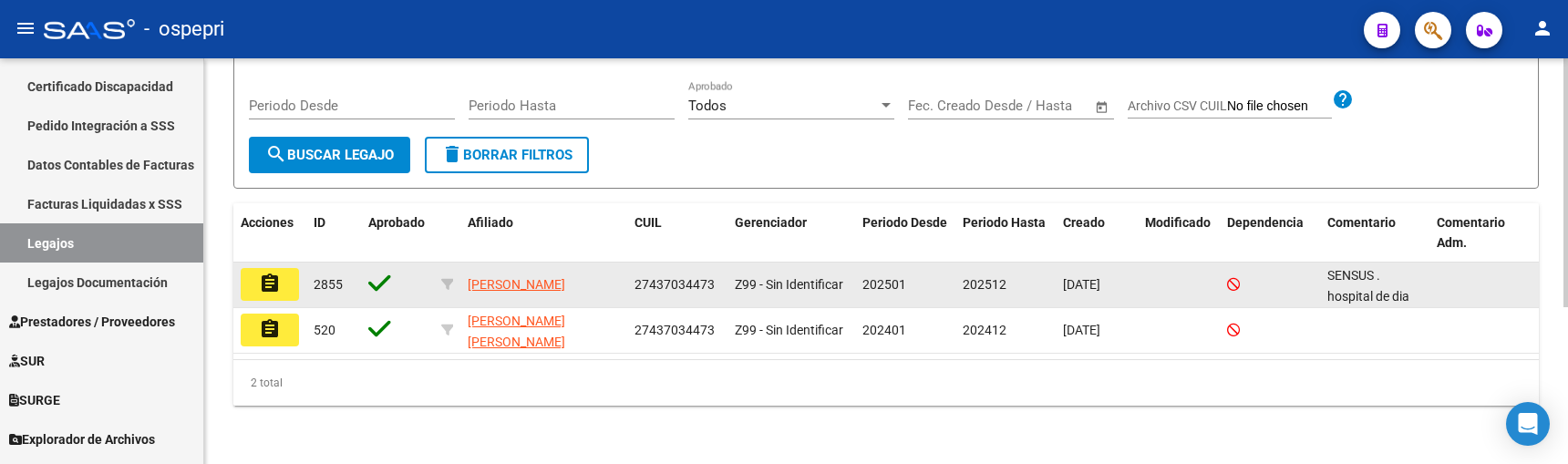
type input "43703447"
click at [271, 284] on mat-icon "assignment" at bounding box center [270, 283] width 21 height 21
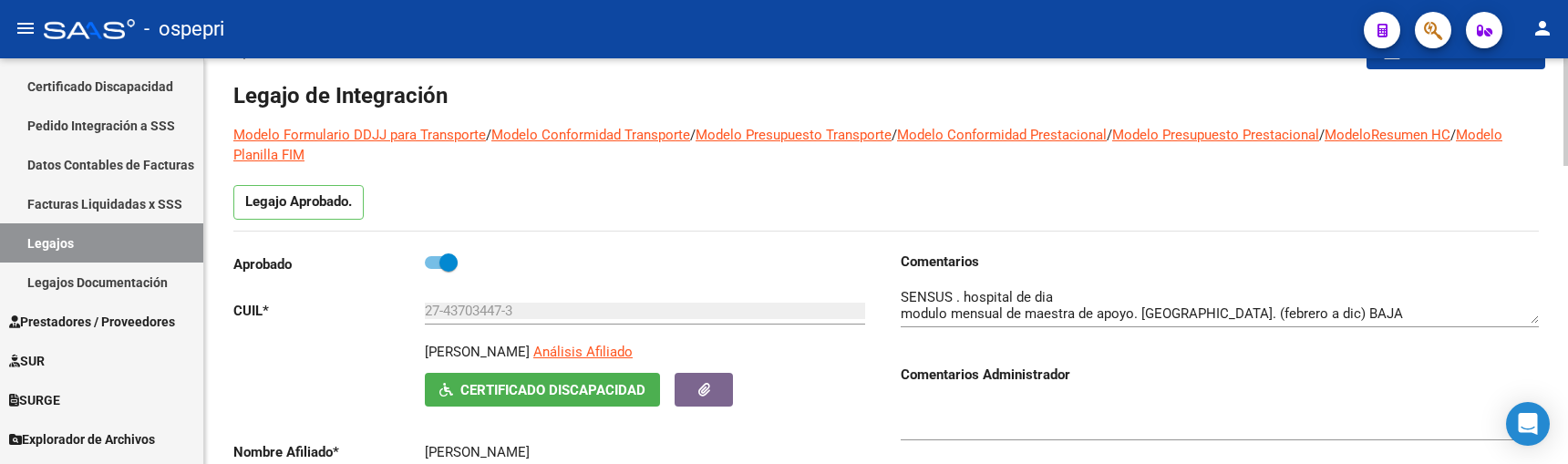
scroll to position [91, 0]
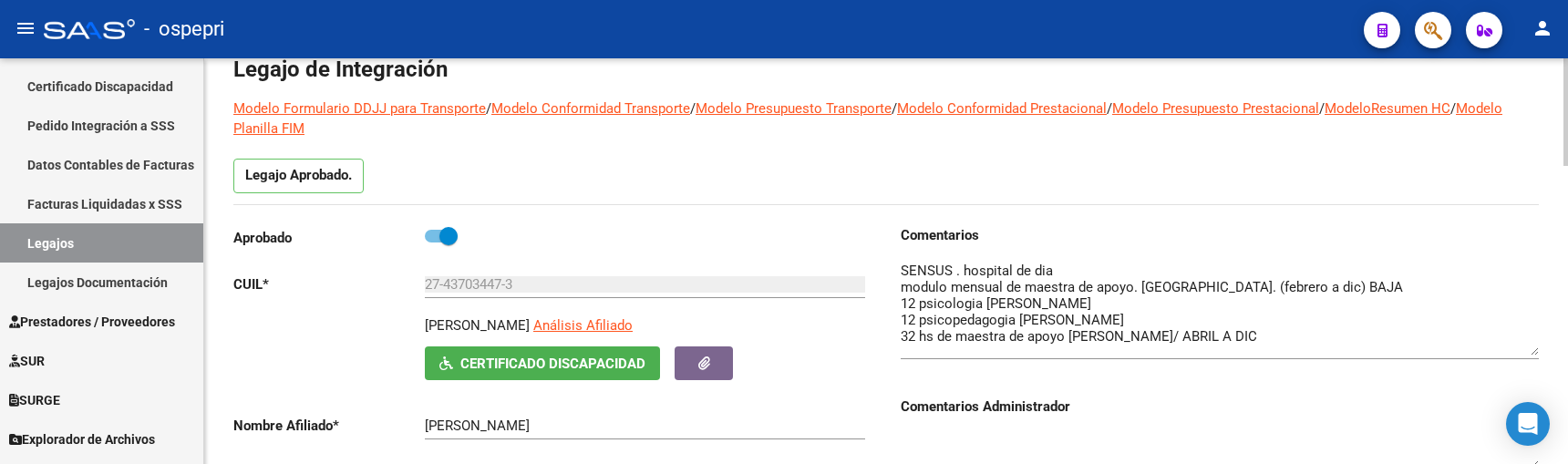
drag, startPoint x: 1533, startPoint y: 295, endPoint x: 1535, endPoint y: 353, distance: 58.0
click at [1535, 353] on textarea at bounding box center [1220, 307] width 638 height 94
